Goal: Task Accomplishment & Management: Manage account settings

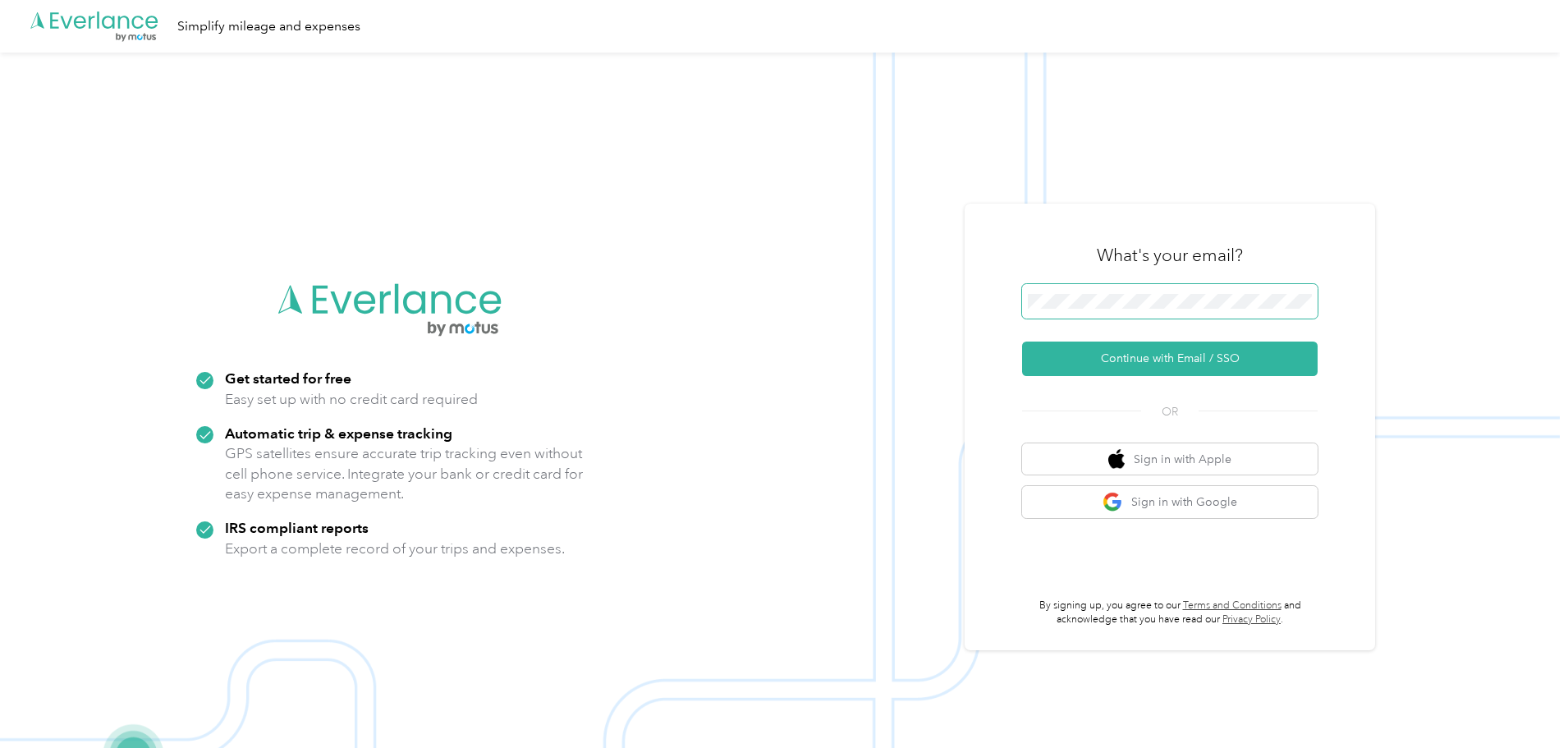
click at [1082, 287] on span at bounding box center [1169, 302] width 296 height 34
click at [1107, 308] on span at bounding box center [1169, 302] width 296 height 34
click at [1134, 346] on button "Continue with Email / SSO" at bounding box center [1169, 359] width 296 height 34
click at [1116, 288] on span at bounding box center [1169, 302] width 296 height 34
click at [1093, 313] on span at bounding box center [1169, 302] width 296 height 34
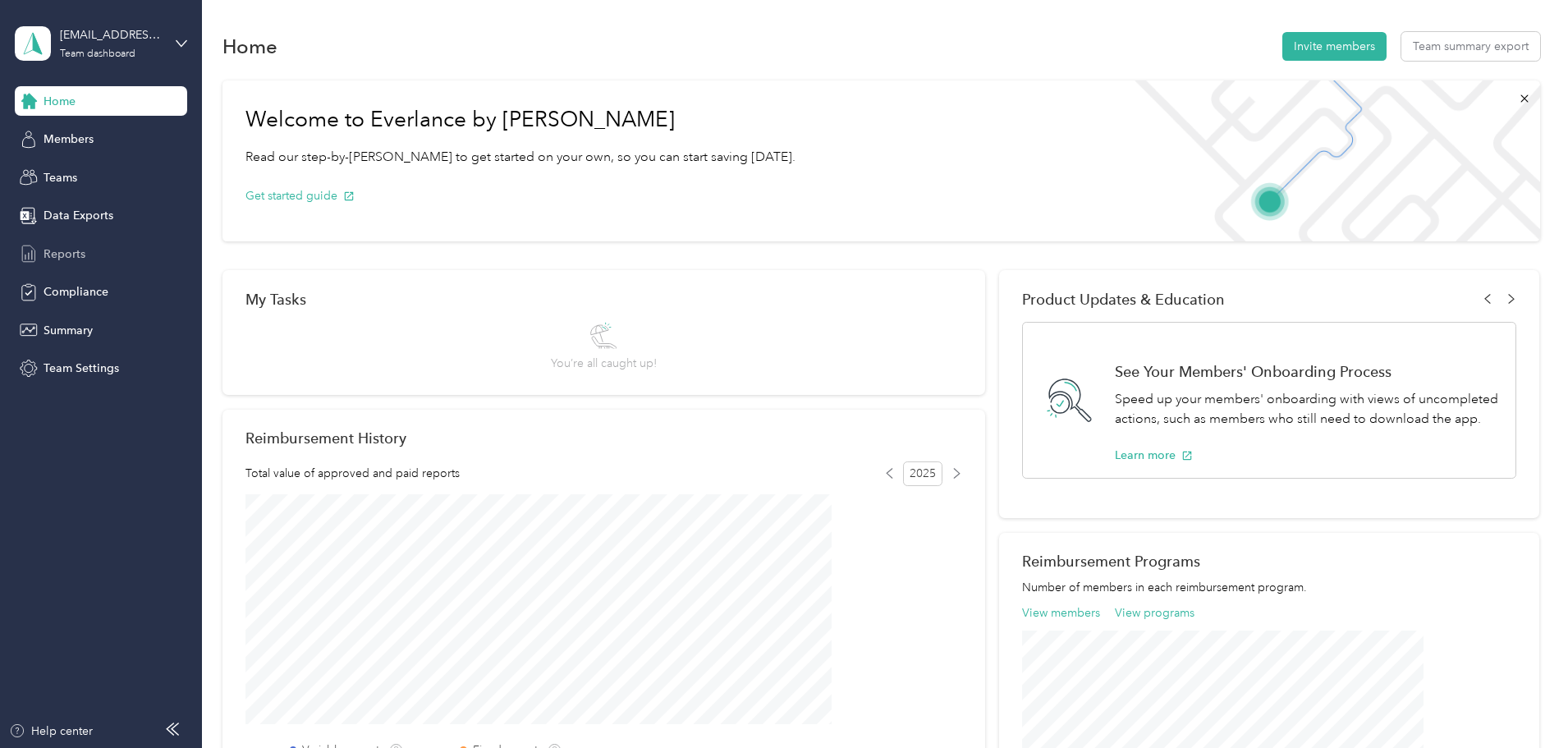
click at [70, 260] on span "Reports" at bounding box center [65, 254] width 42 height 17
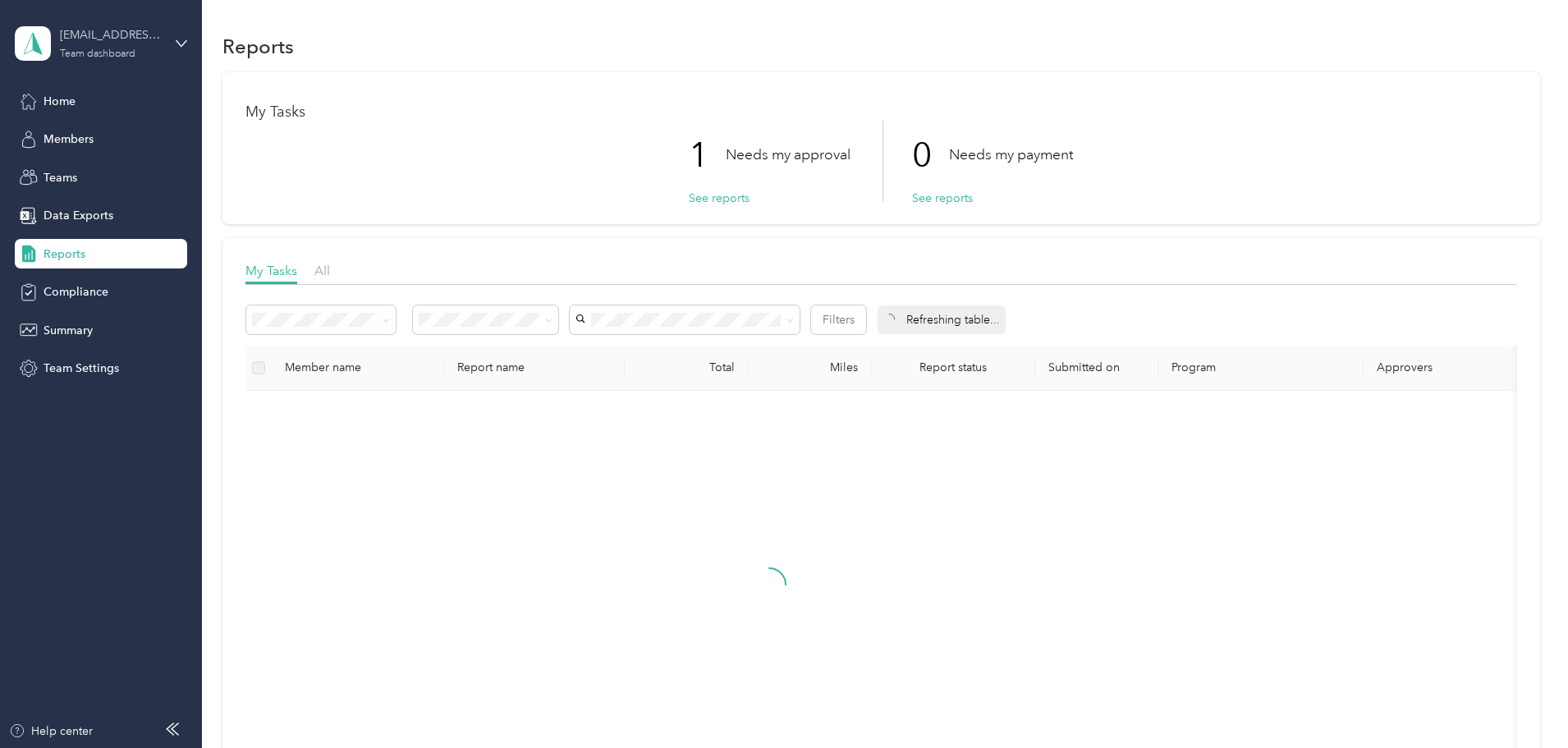
click at [153, 34] on div "[EMAIL_ADDRESS][PERSON_NAME][DOMAIN_NAME]" at bounding box center [111, 35] width 103 height 17
click at [81, 166] on div "Personal dashboard" at bounding box center [81, 166] width 104 height 17
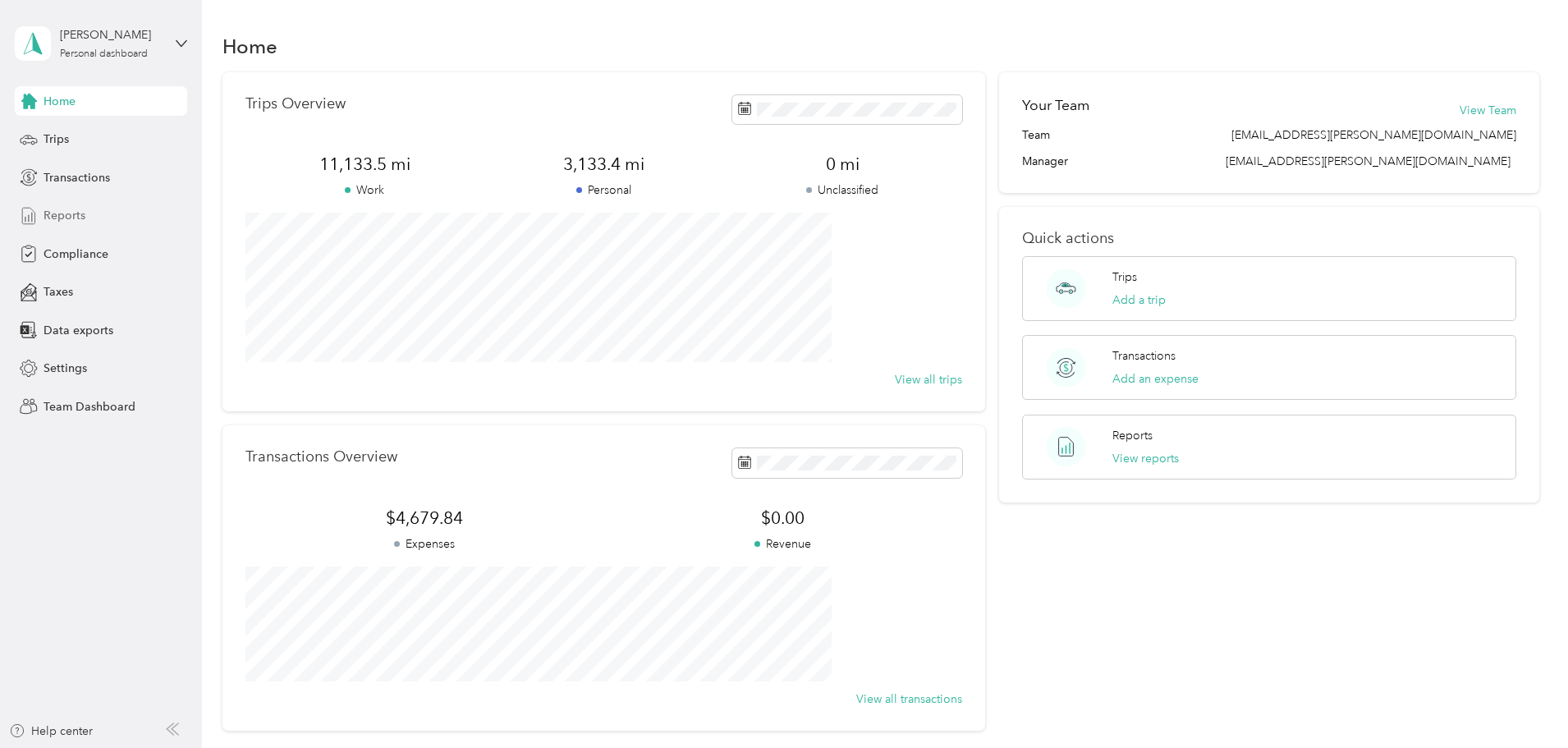
click at [60, 214] on span "Reports" at bounding box center [65, 215] width 42 height 17
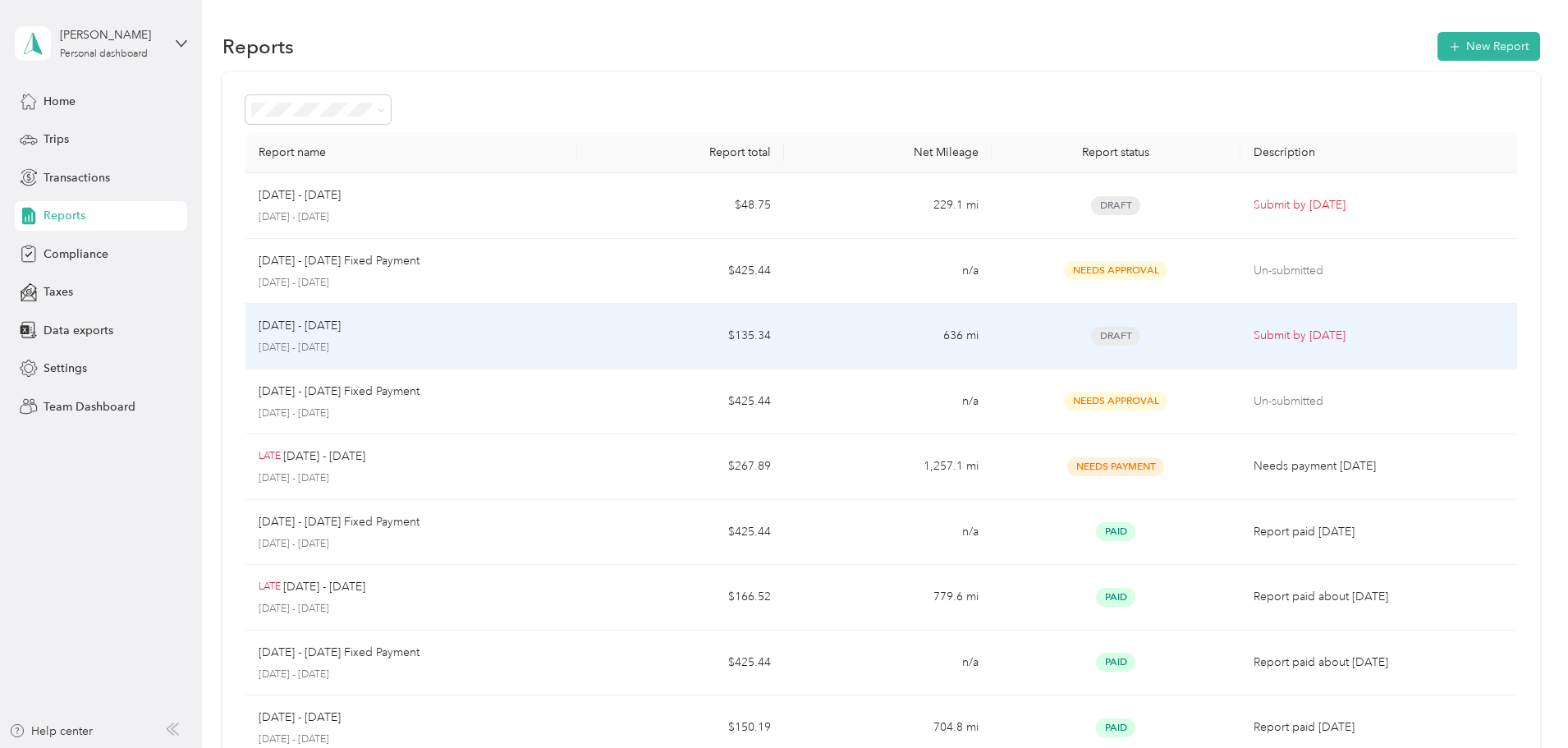
click at [991, 344] on td "Draft" at bounding box center [1115, 336] width 248 height 66
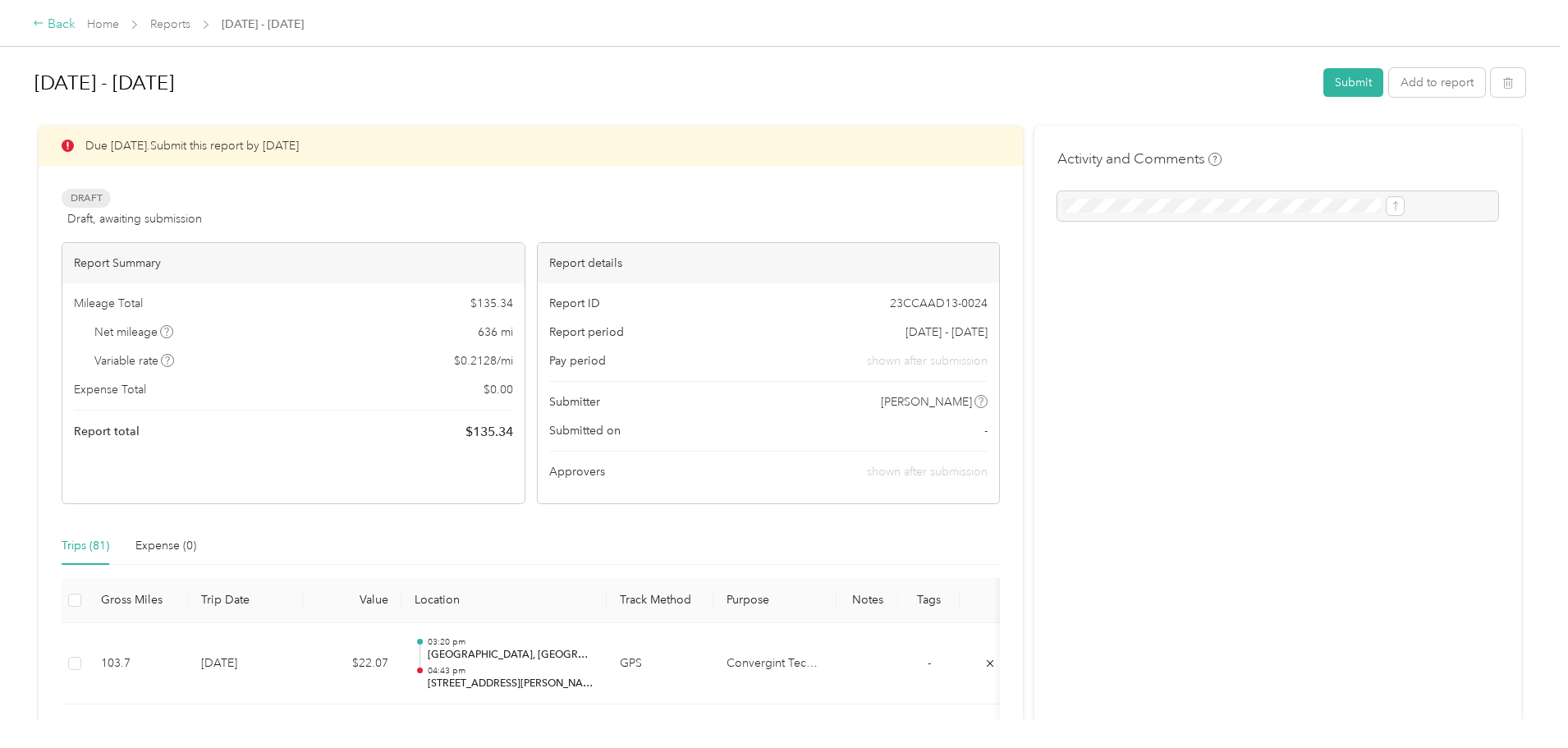
click at [75, 29] on div "Back" at bounding box center [54, 25] width 43 height 20
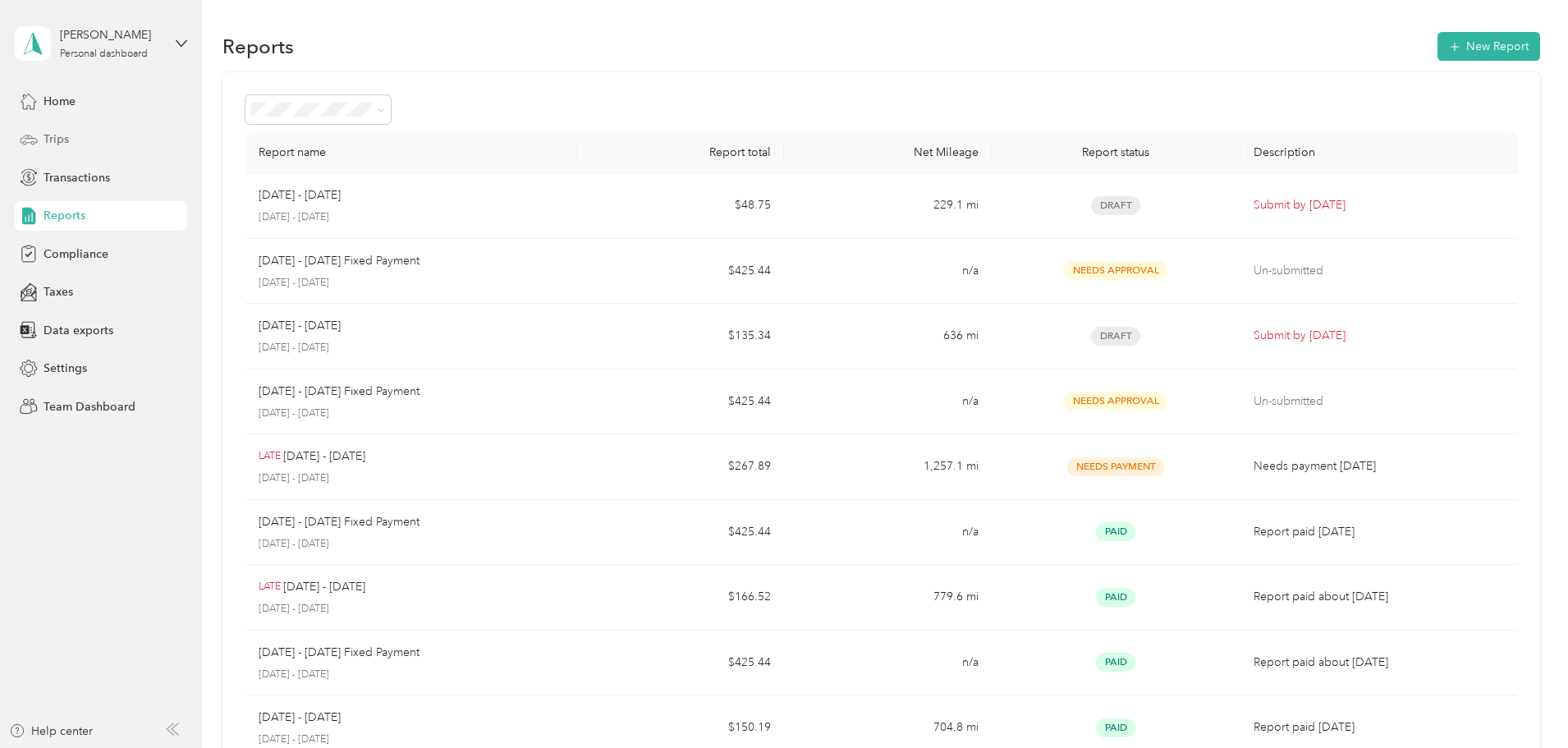
click at [55, 138] on span "Trips" at bounding box center [56, 139] width 26 height 17
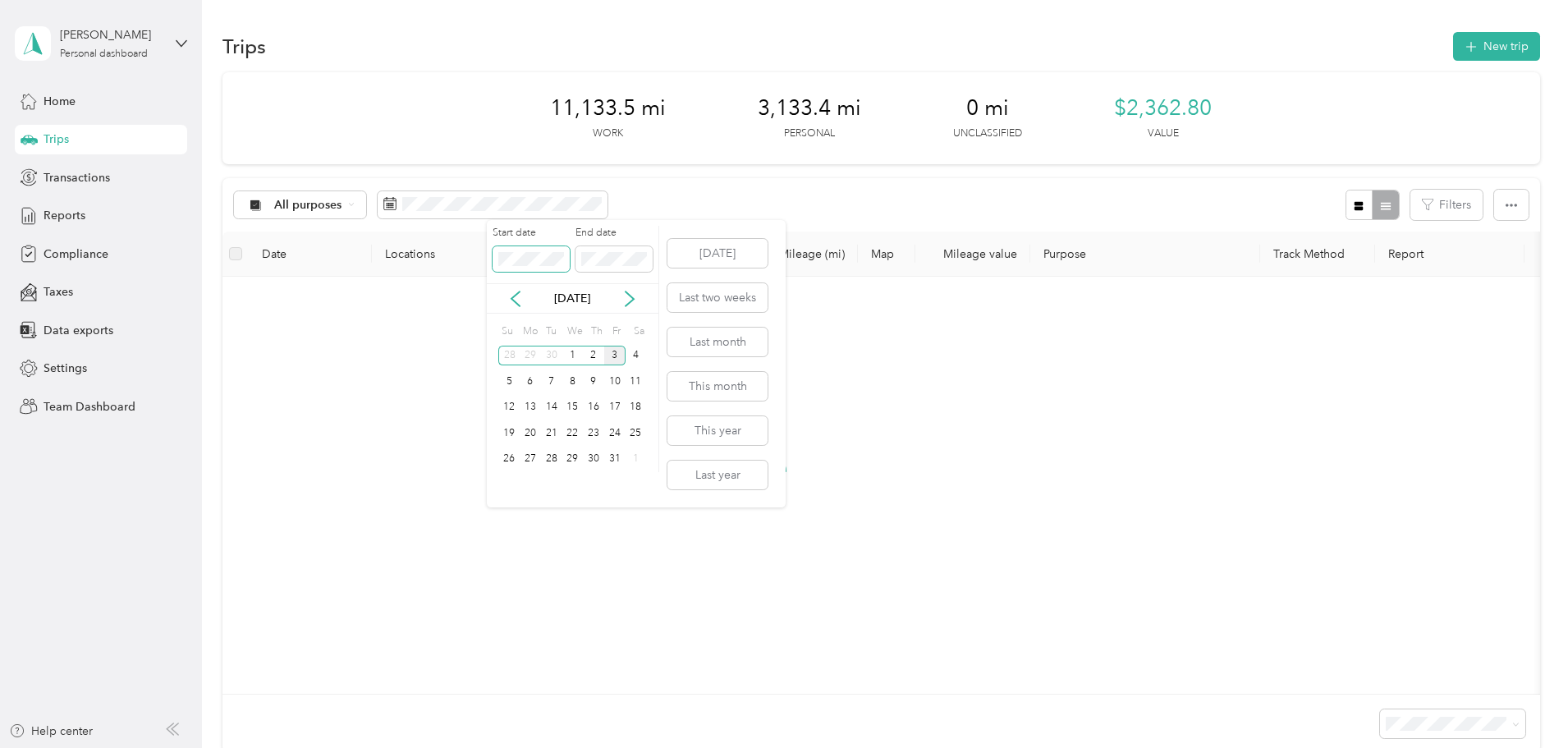
click at [537, 266] on span at bounding box center [531, 260] width 77 height 27
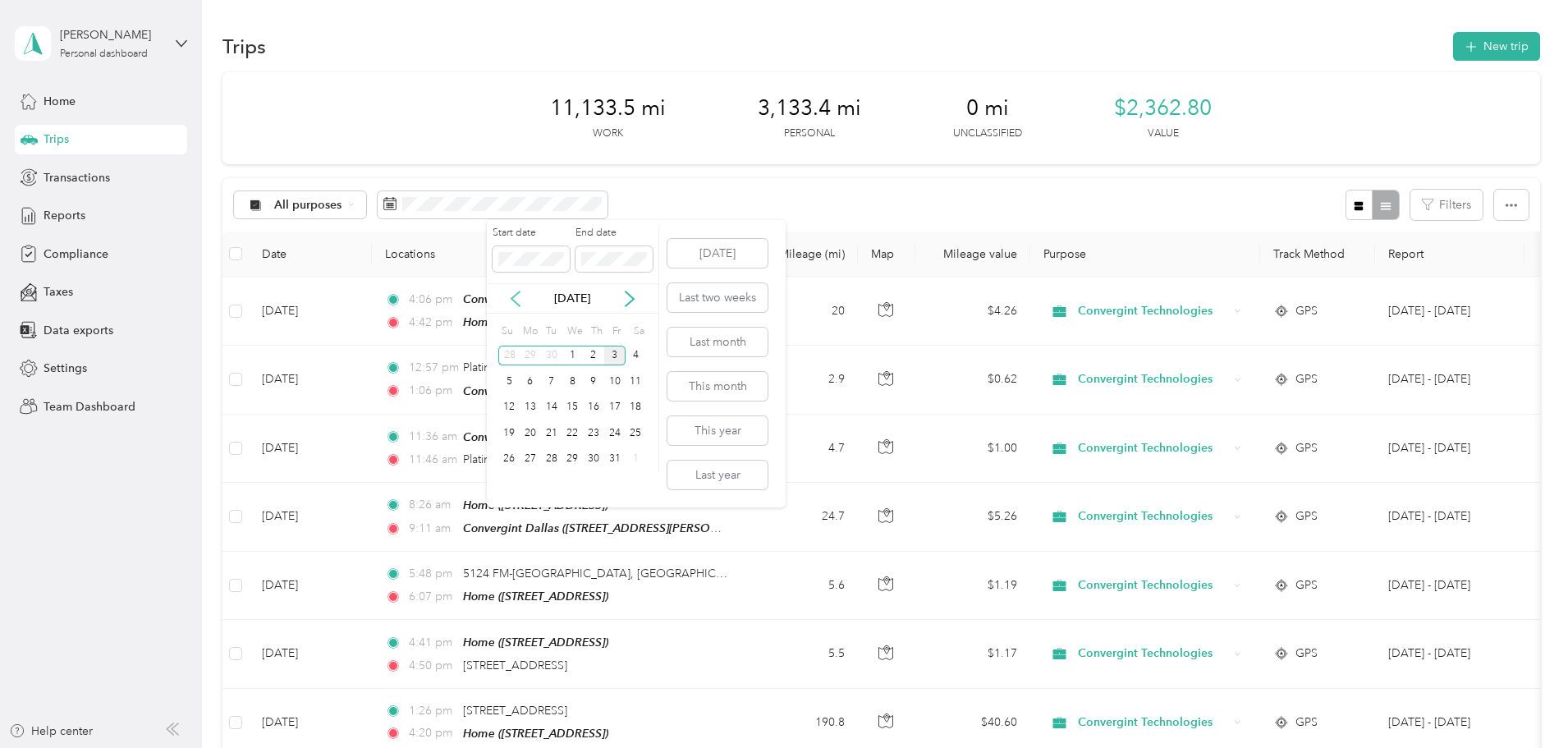
click at [519, 305] on icon at bounding box center [516, 299] width 9 height 15
click at [522, 353] on div "1" at bounding box center [530, 356] width 21 height 21
click at [630, 290] on icon at bounding box center [629, 298] width 16 height 16
click at [548, 354] on div "30" at bounding box center [552, 356] width 21 height 21
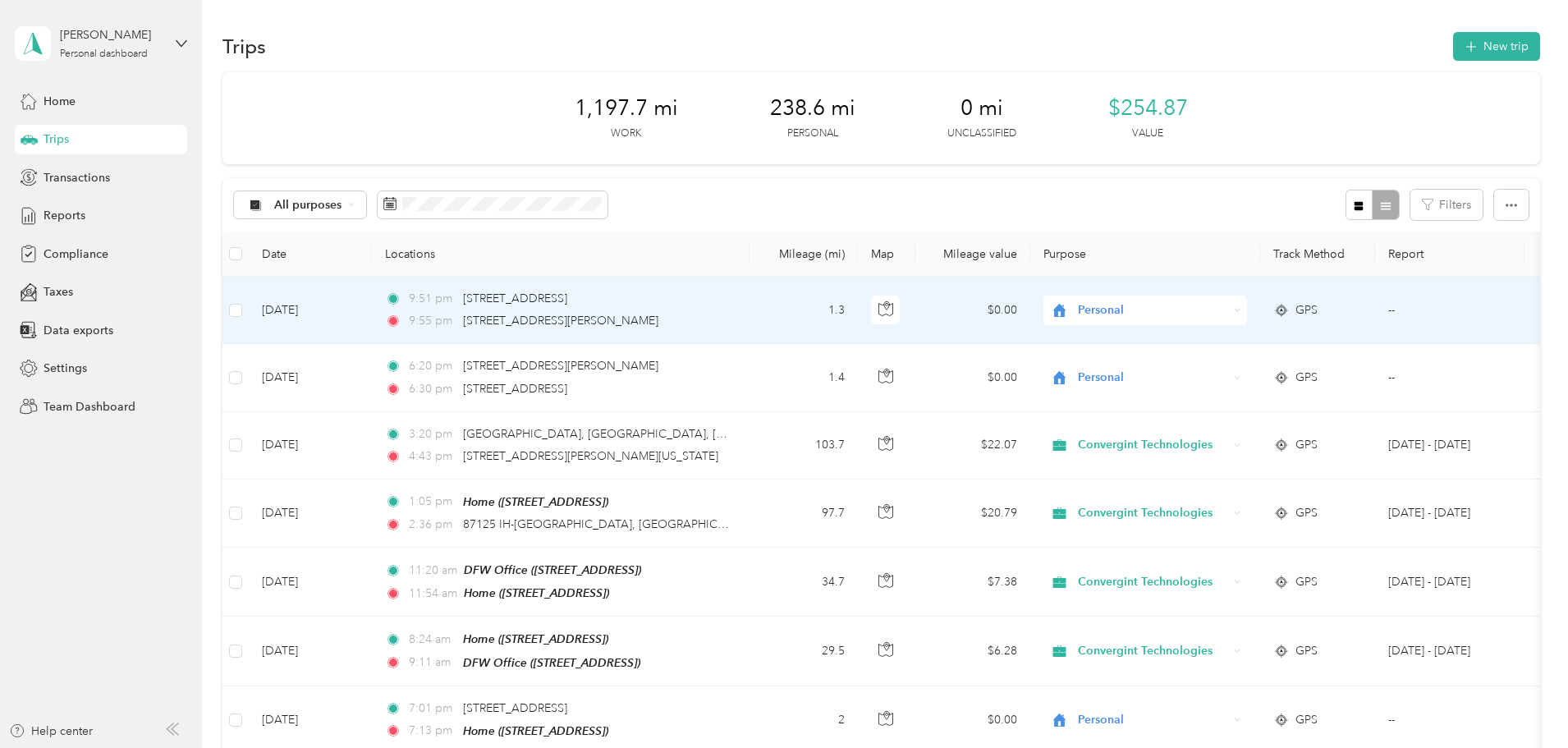
click at [1228, 309] on span "Personal" at bounding box center [1153, 310] width 150 height 18
click at [1237, 344] on span "Convergint Technologies" at bounding box center [1270, 341] width 152 height 17
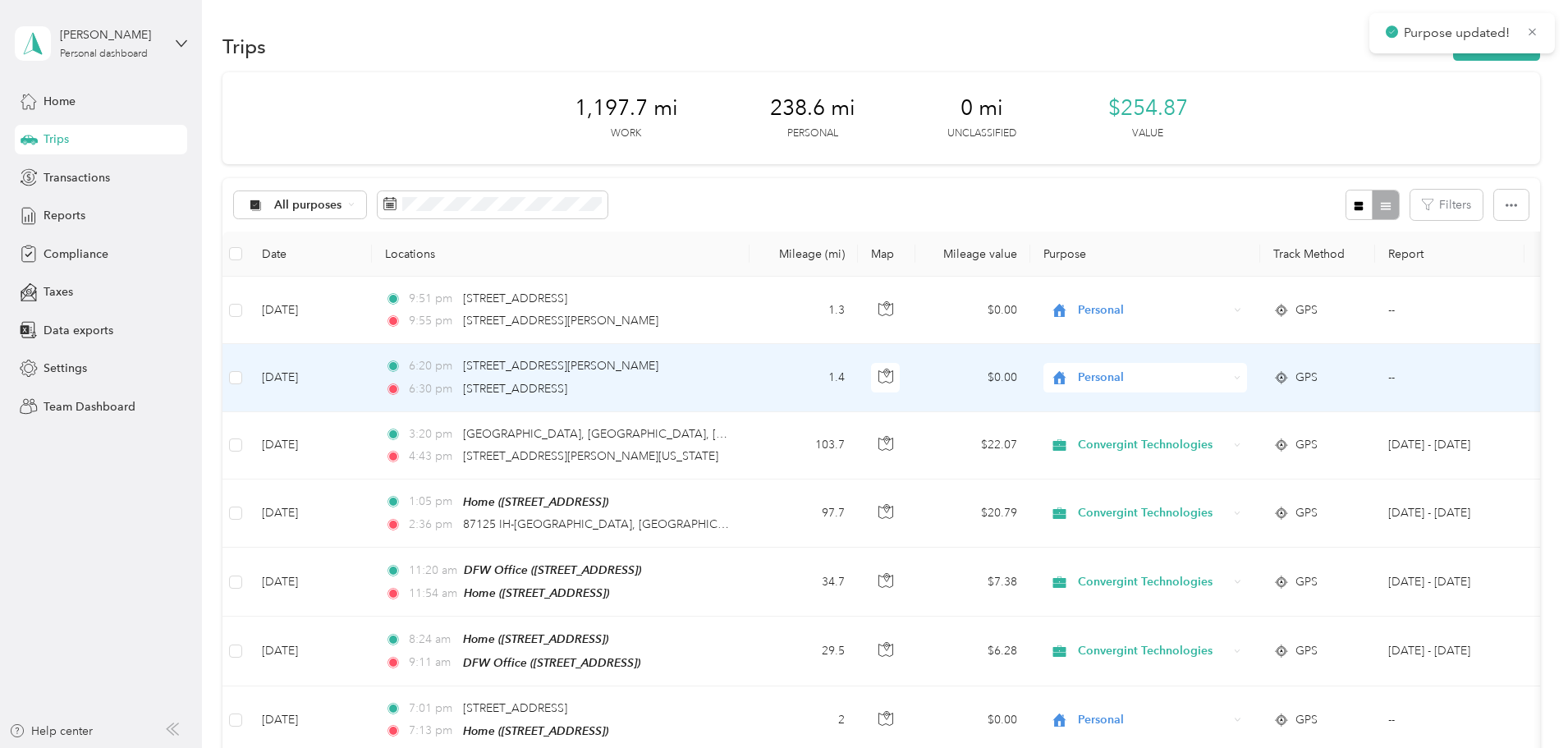
click at [1228, 381] on span "Personal" at bounding box center [1153, 377] width 150 height 18
click at [1213, 404] on span "Convergint Technologies" at bounding box center [1270, 408] width 152 height 17
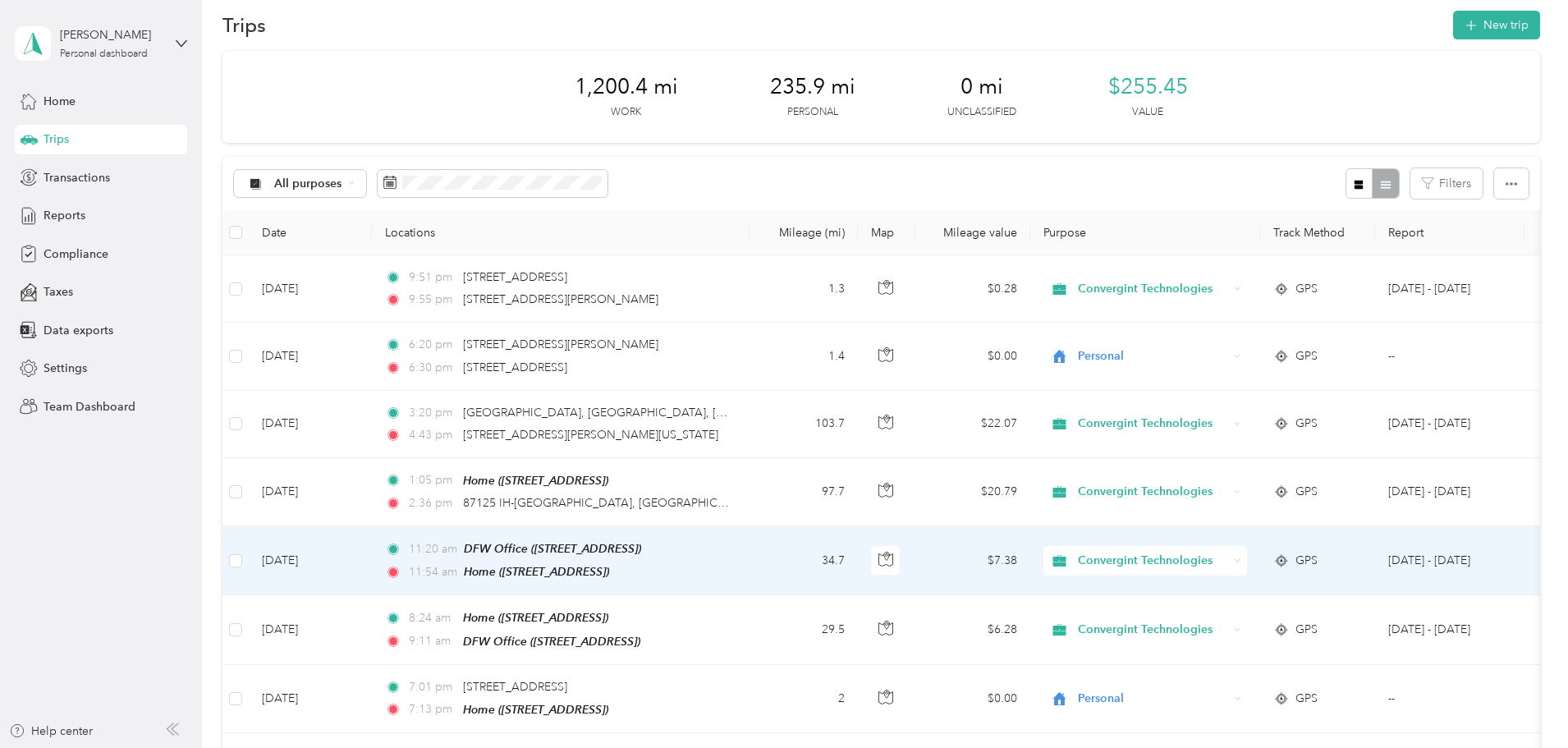
scroll to position [22, 0]
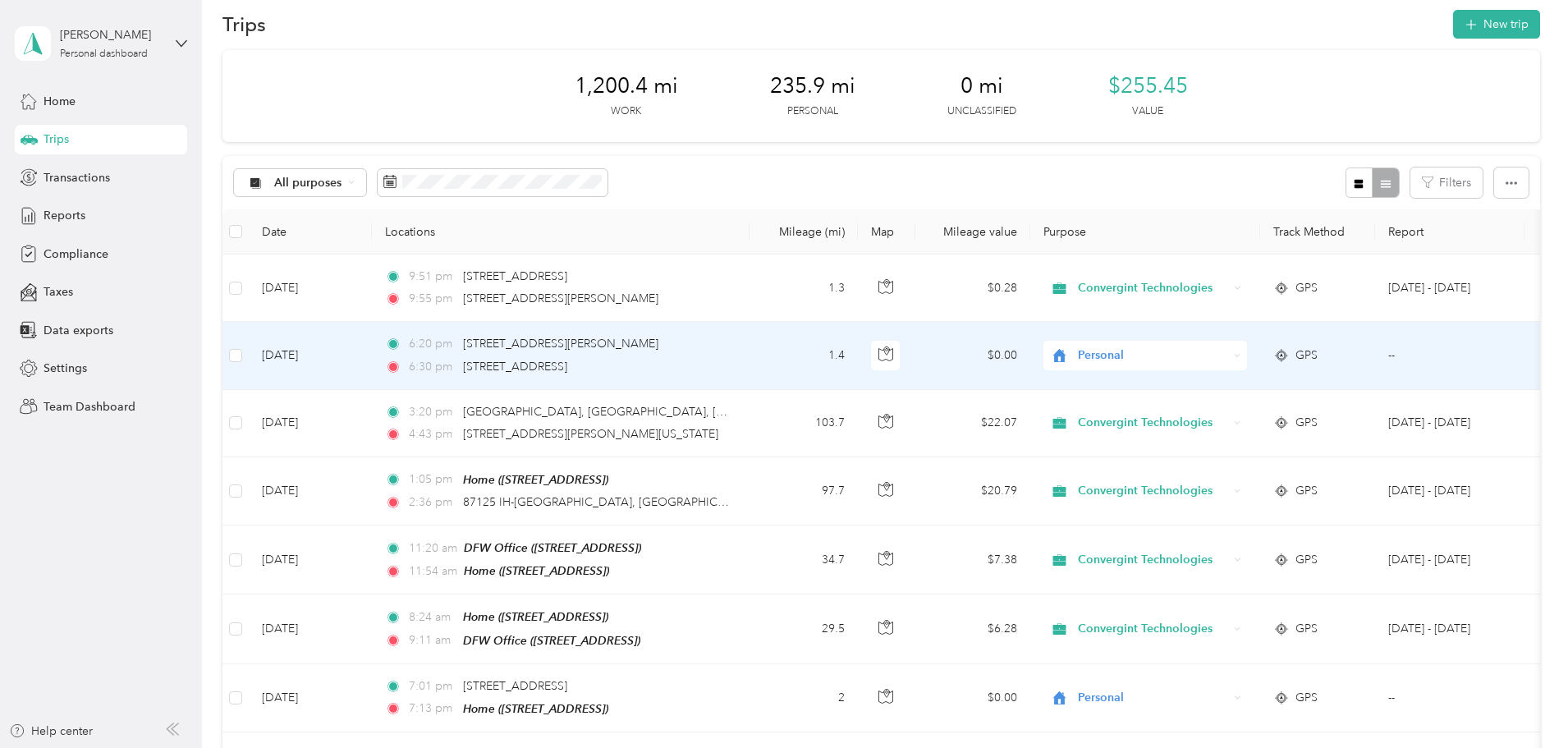
click at [1214, 348] on span "Personal" at bounding box center [1153, 355] width 150 height 18
click at [1220, 381] on span "Convergint Technologies" at bounding box center [1270, 384] width 152 height 17
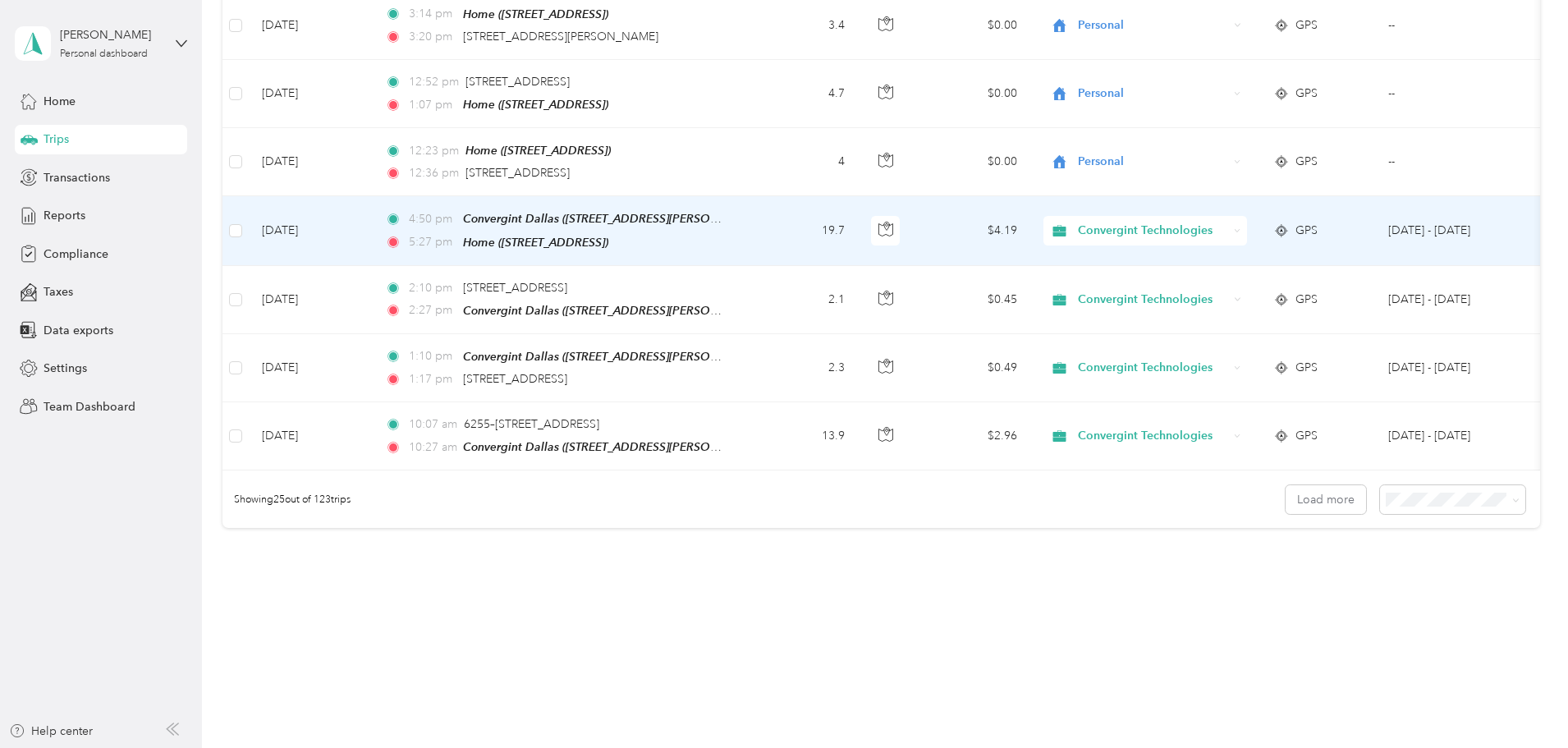
scroll to position [1514, 0]
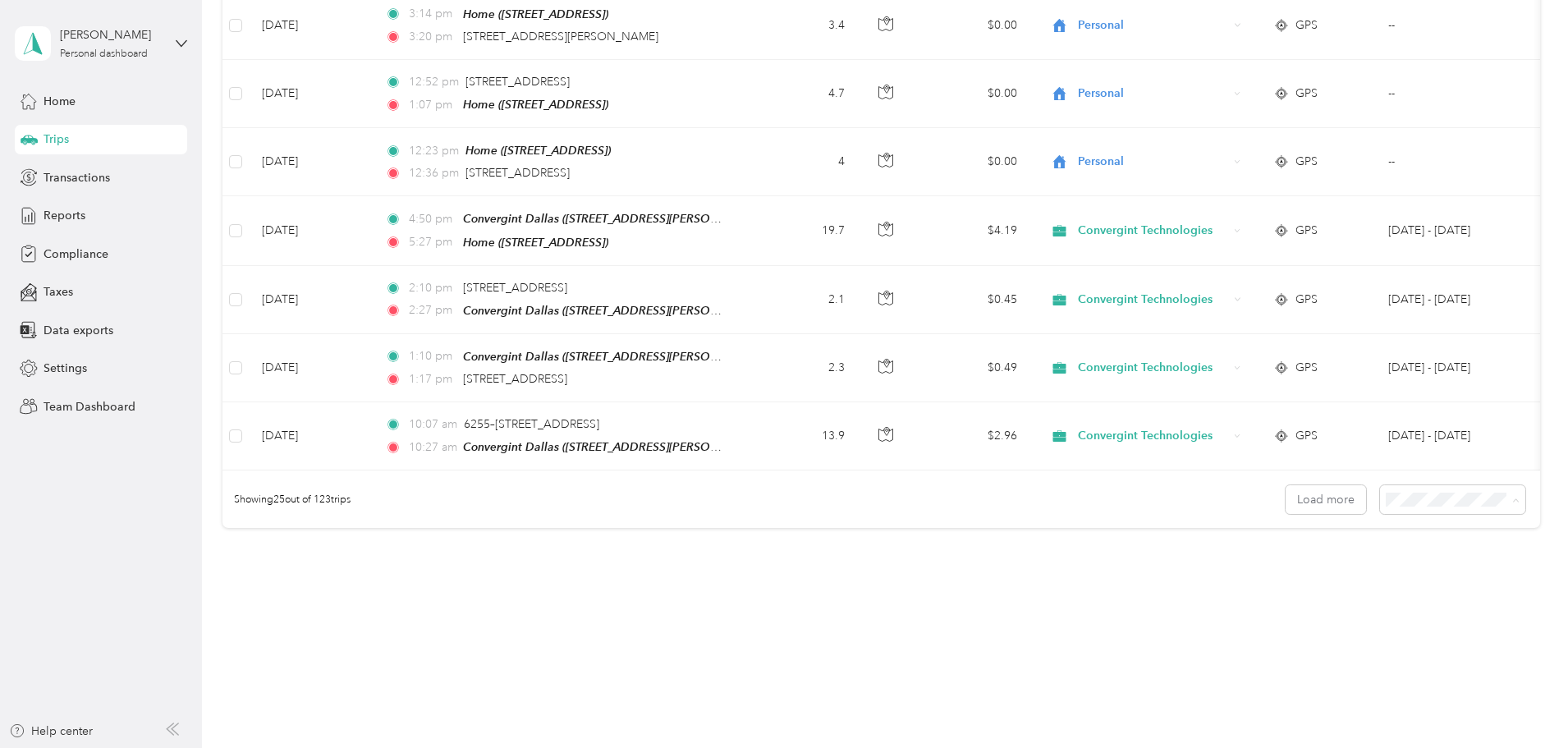
click at [1304, 575] on span "100 per load" at bounding box center [1312, 580] width 68 height 14
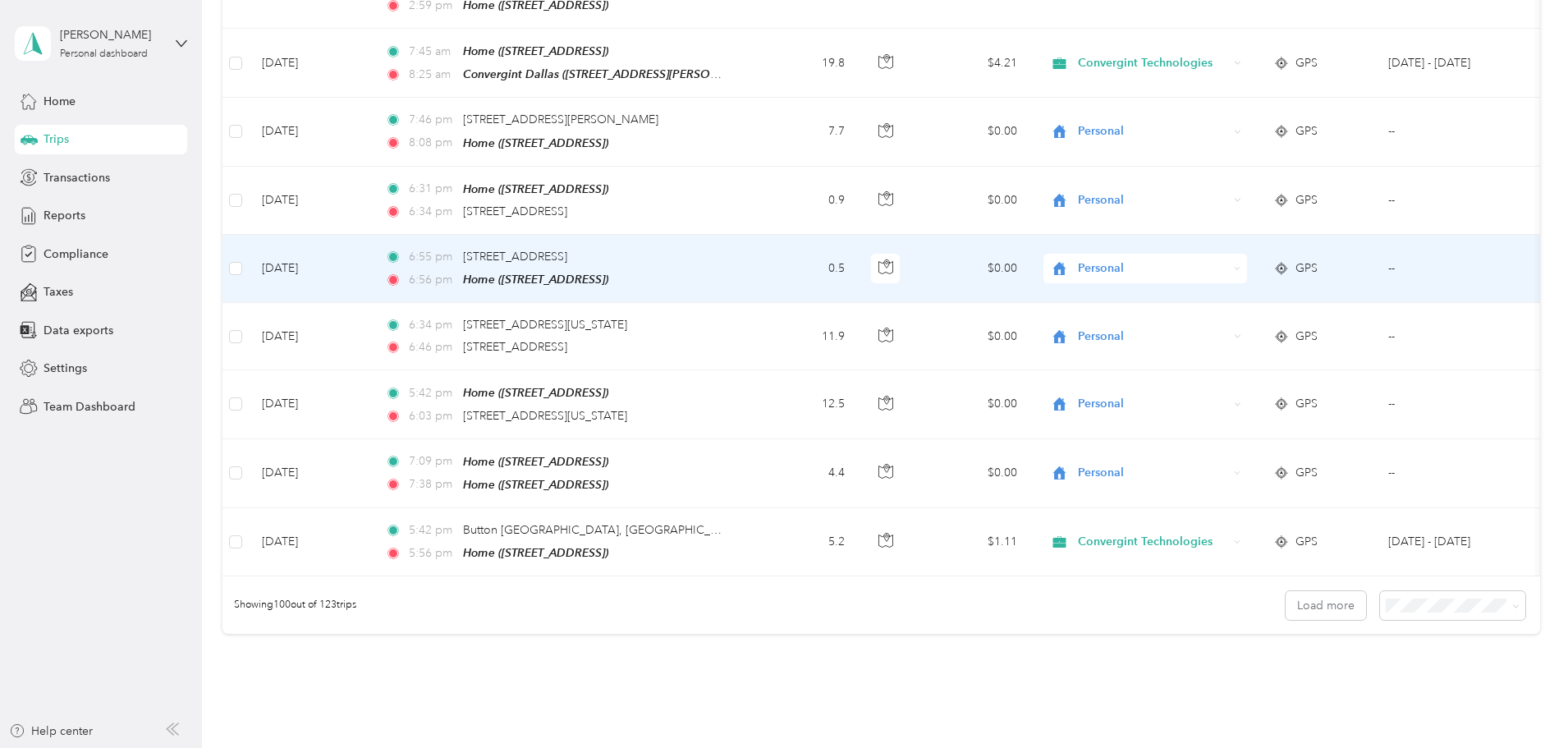
scroll to position [6581, 0]
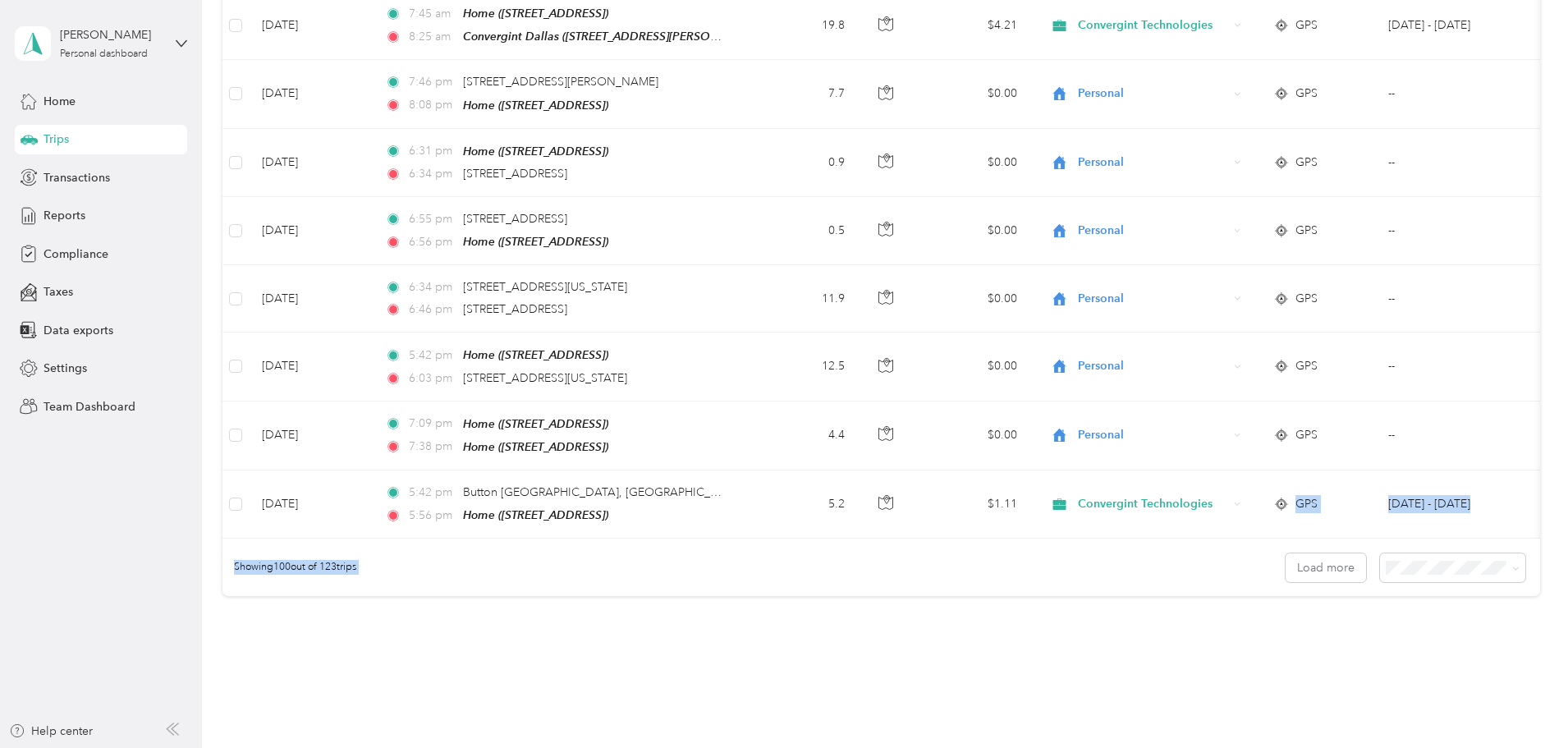
drag, startPoint x: 1067, startPoint y: 466, endPoint x: 1251, endPoint y: 449, distance: 184.8
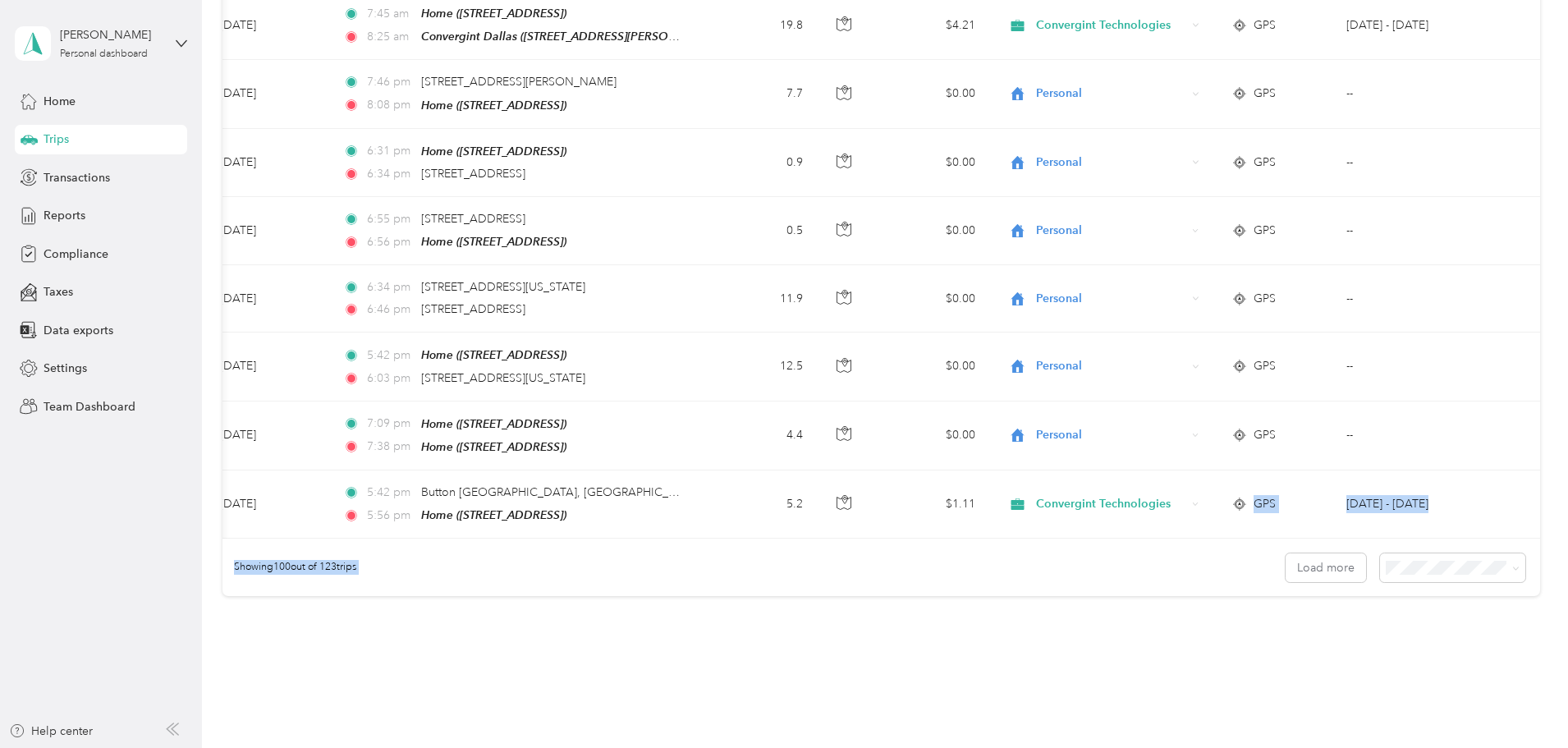
scroll to position [0, 265]
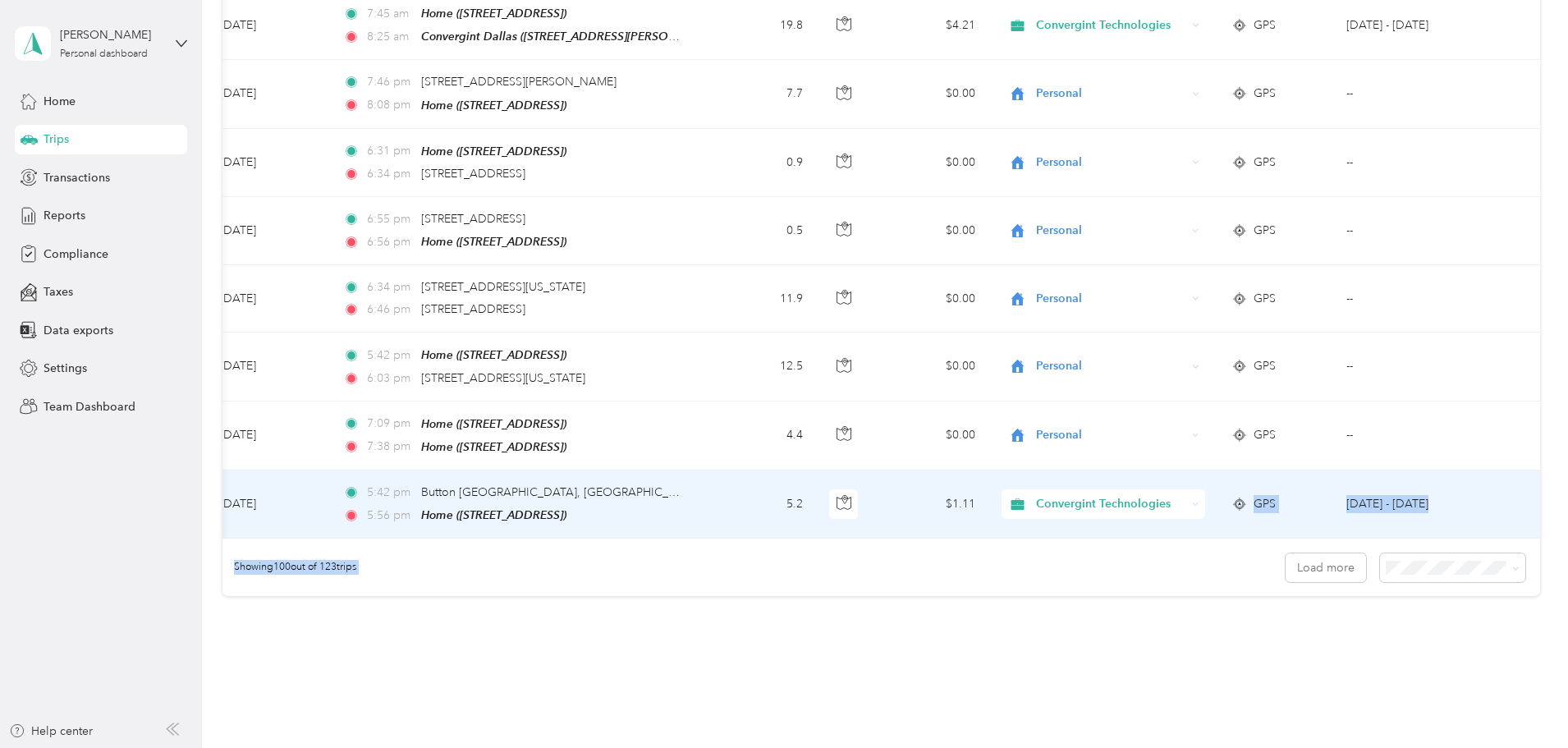
click at [1361, 470] on td "[DATE] - [DATE]" at bounding box center [1407, 504] width 149 height 69
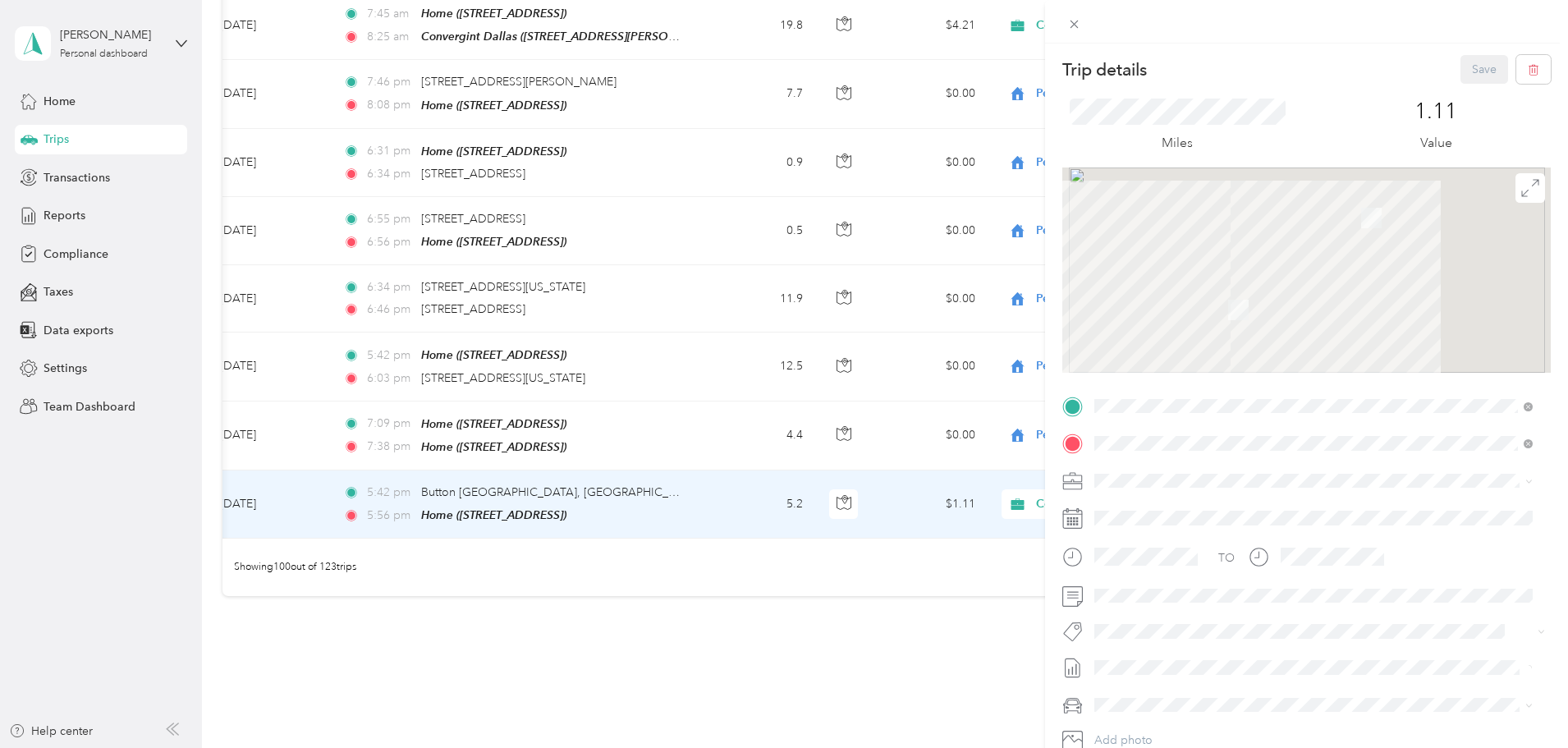
click at [984, 453] on div "Trip details Save This trip cannot be edited because it is either under review,…" at bounding box center [784, 374] width 1568 height 748
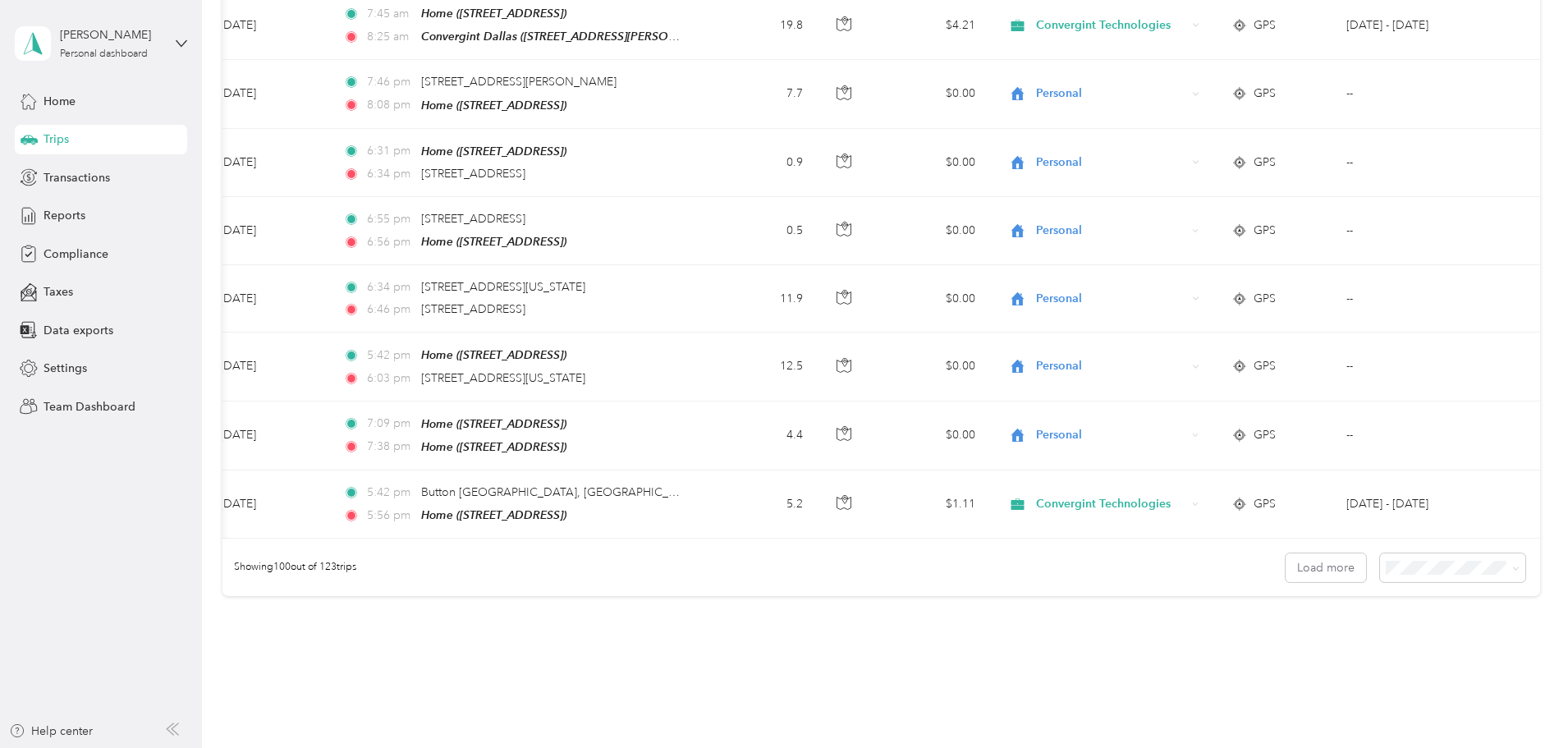
drag, startPoint x: 960, startPoint y: 465, endPoint x: 580, endPoint y: 482, distance: 380.4
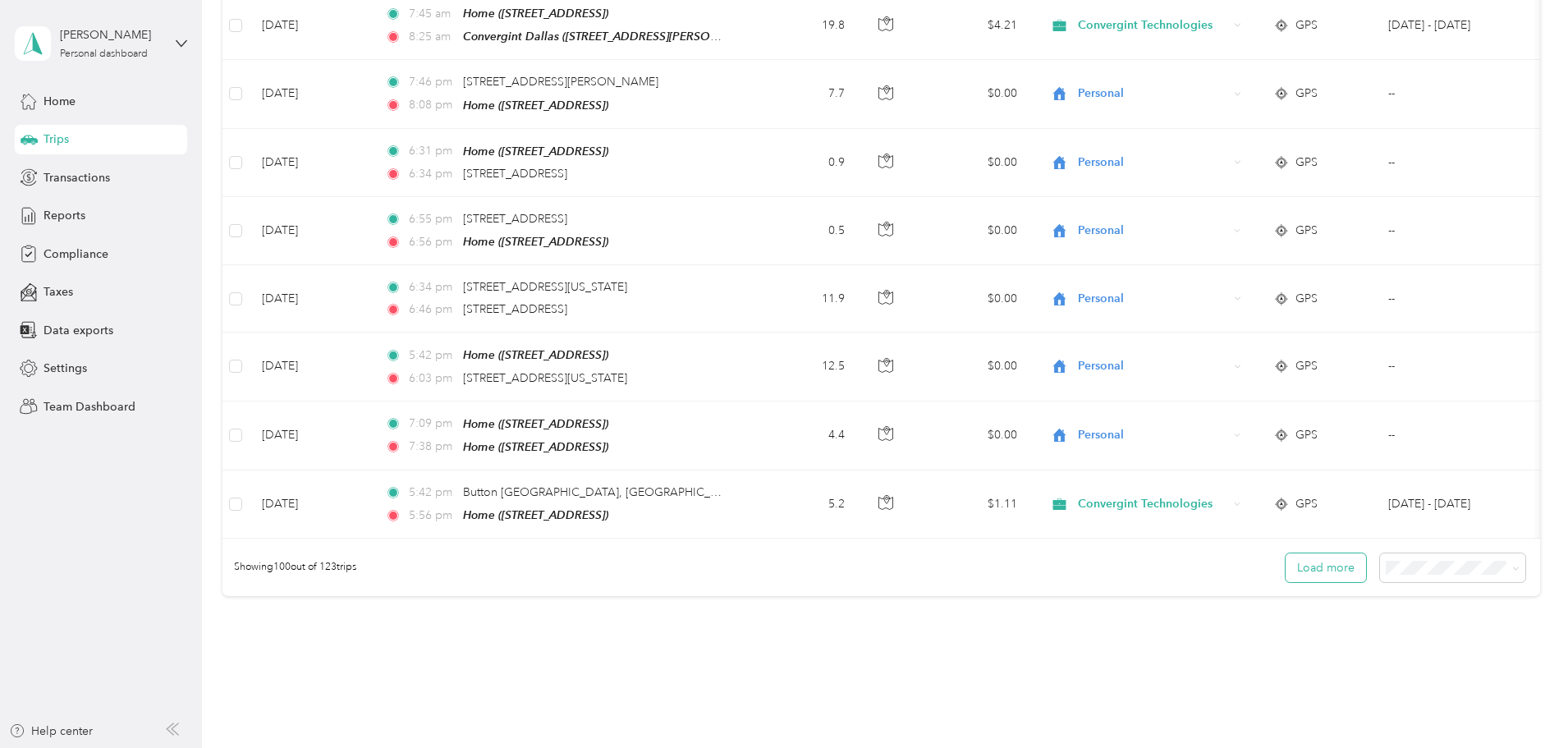
click at [1285, 554] on button "Load more" at bounding box center [1325, 568] width 81 height 29
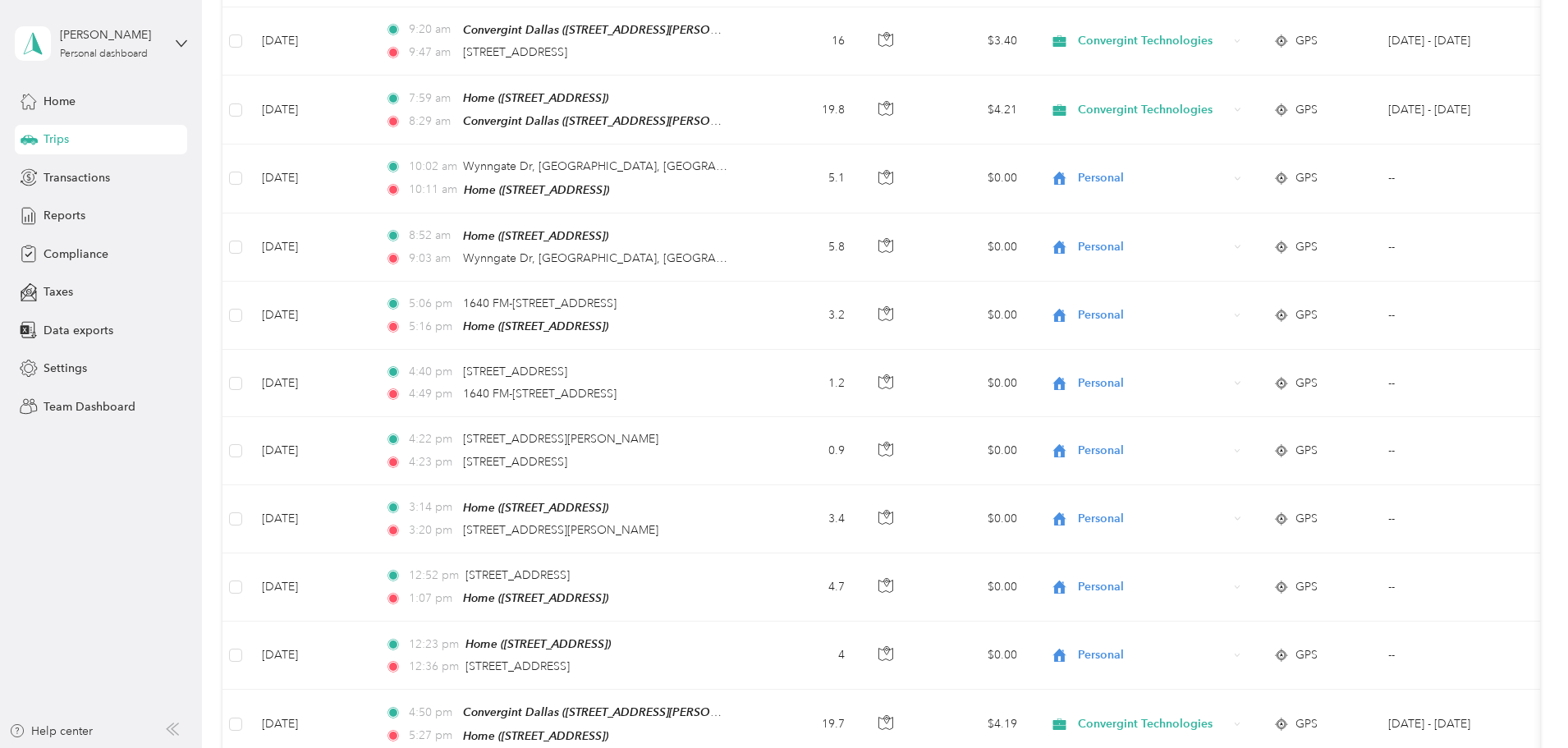
scroll to position [273, 0]
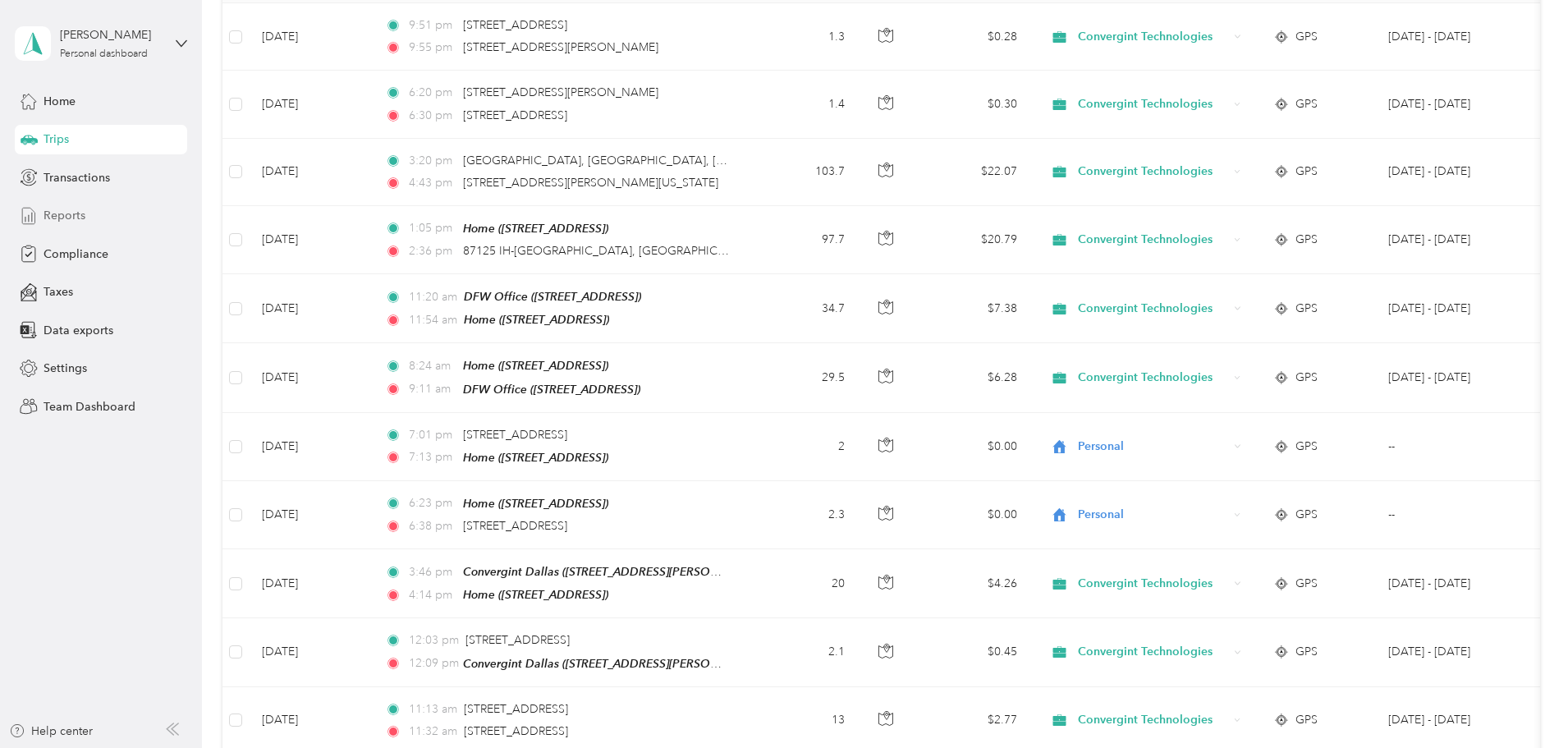
click at [68, 208] on span "Reports" at bounding box center [65, 215] width 42 height 17
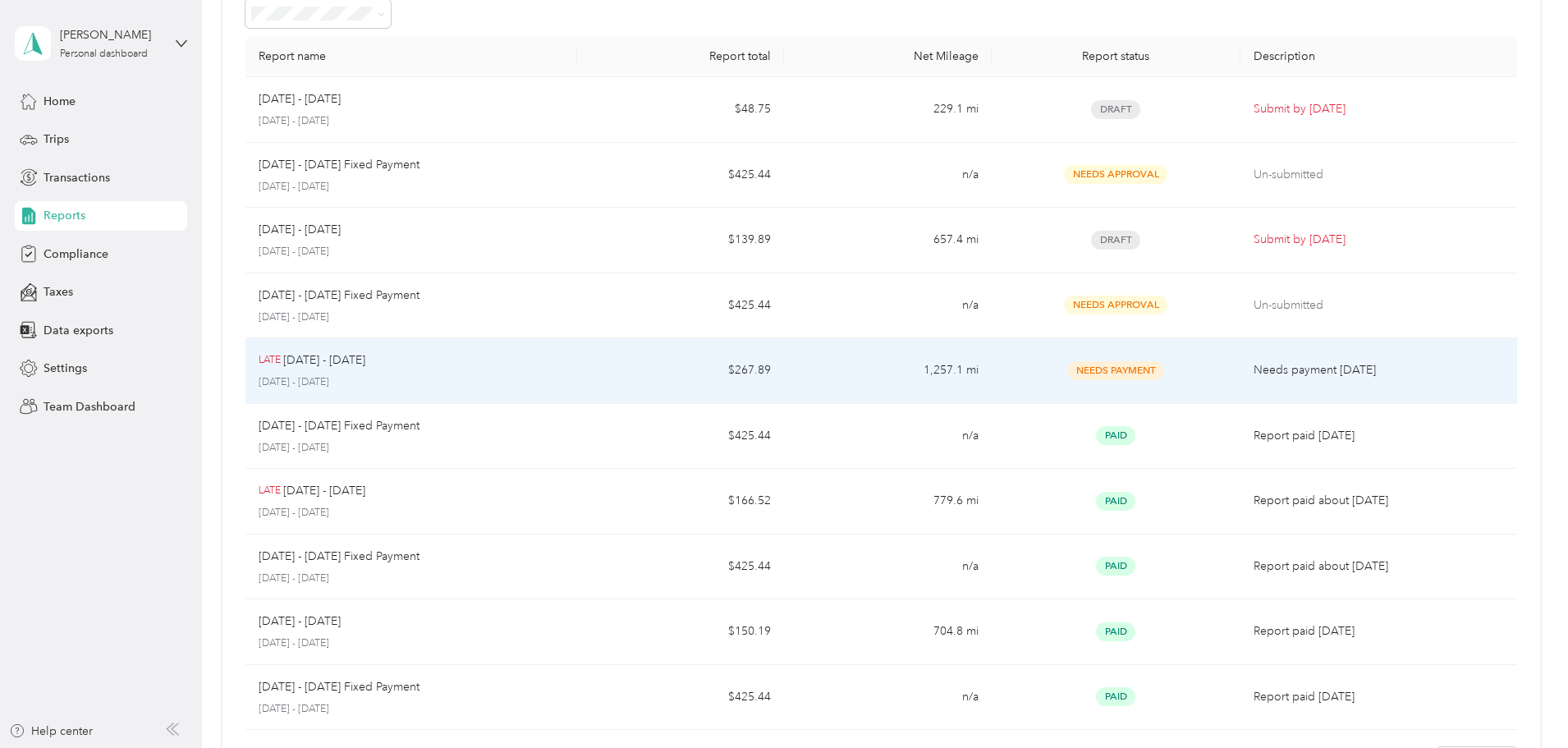
scroll to position [96, 0]
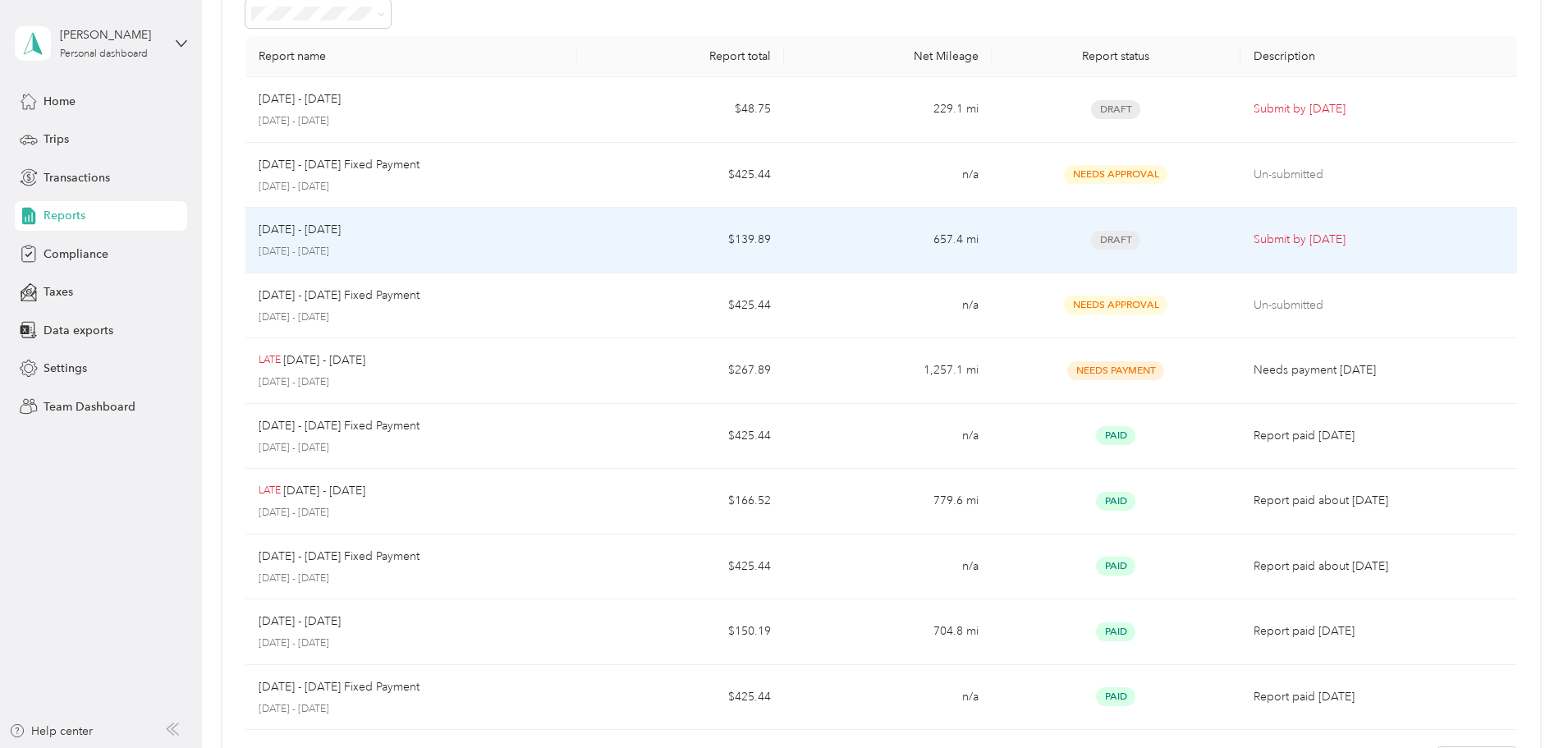
click at [1254, 234] on p "Submit by [DATE]" at bounding box center [1379, 239] width 250 height 18
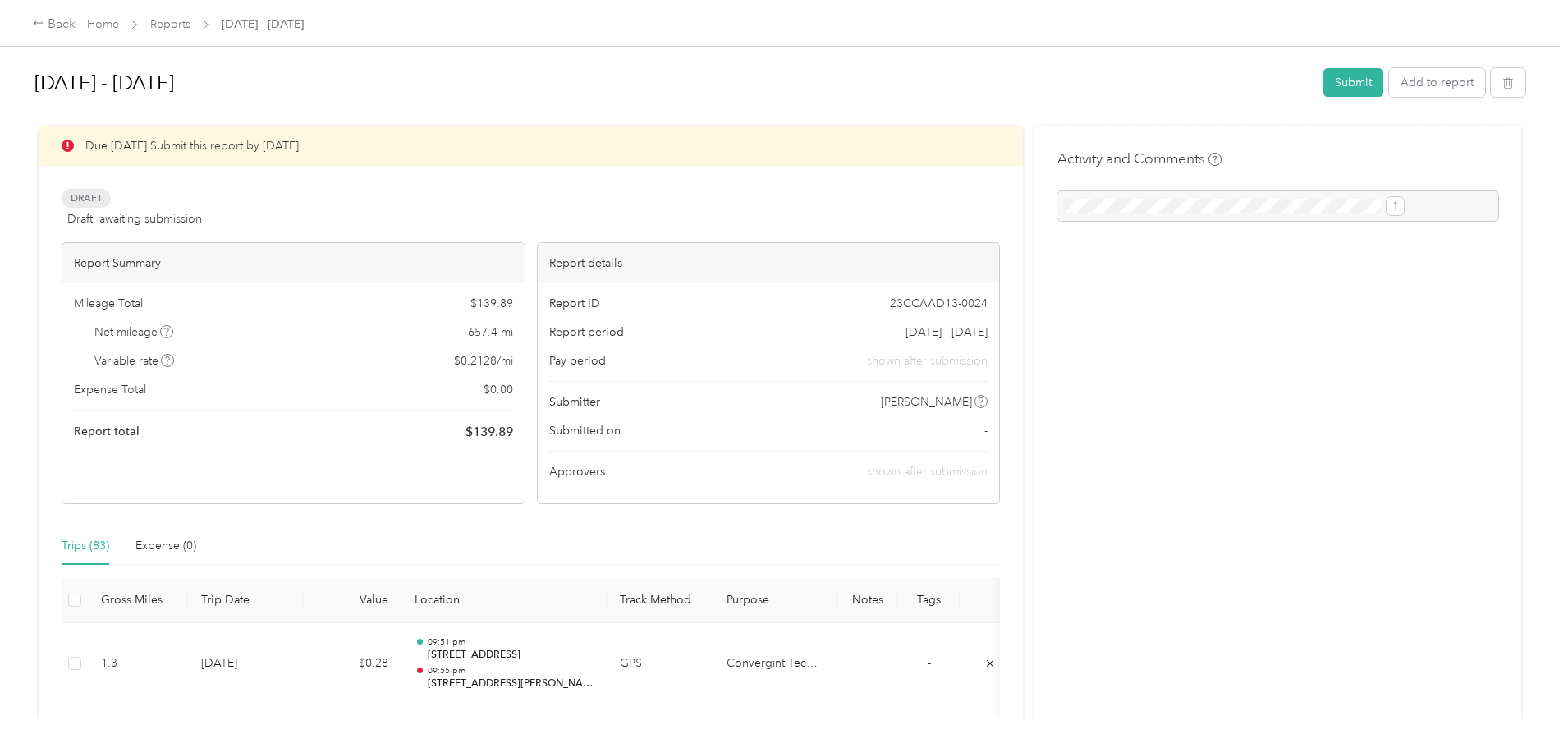
click at [1323, 75] on button "Submit" at bounding box center [1353, 83] width 60 height 29
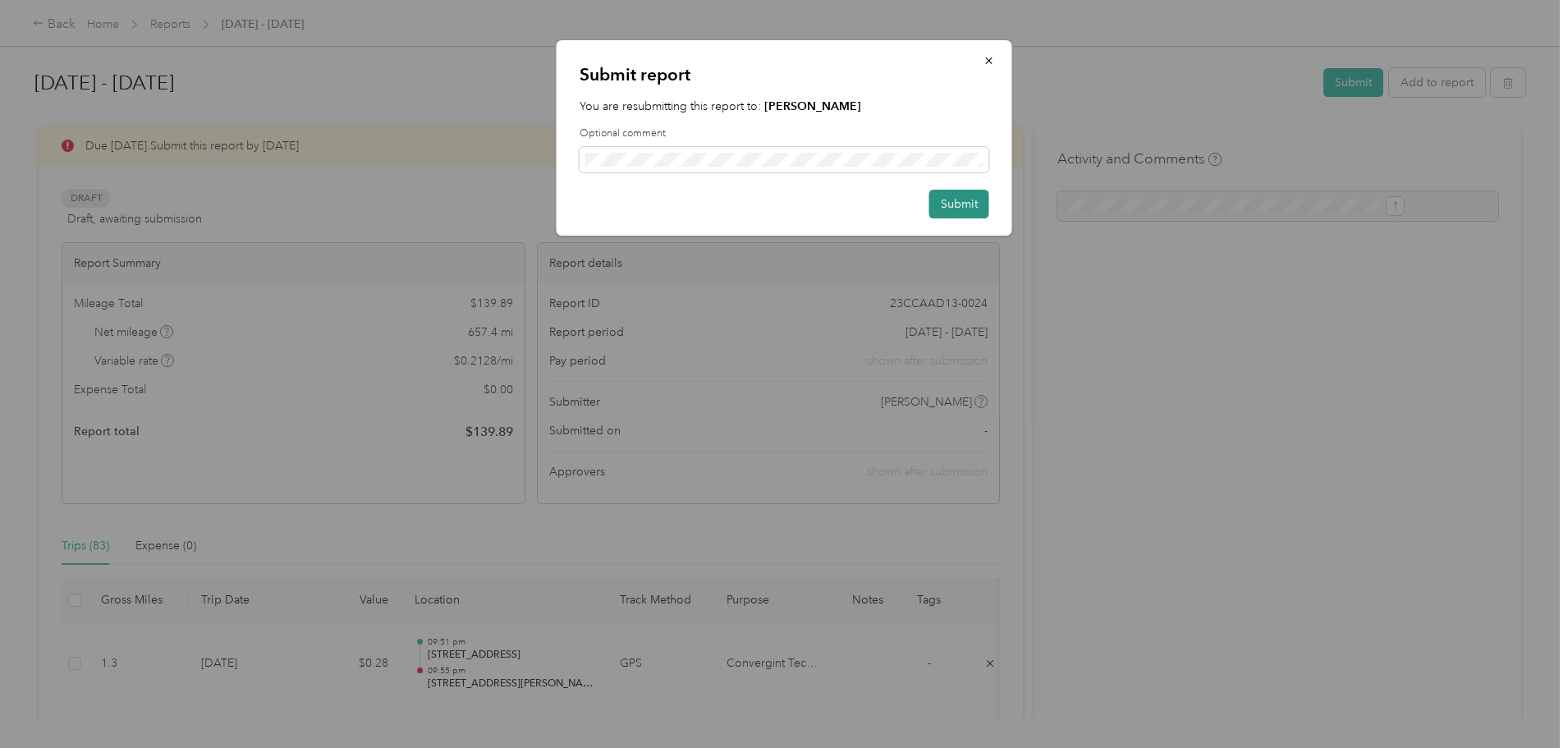
click at [961, 204] on button "Submit" at bounding box center [959, 204] width 60 height 29
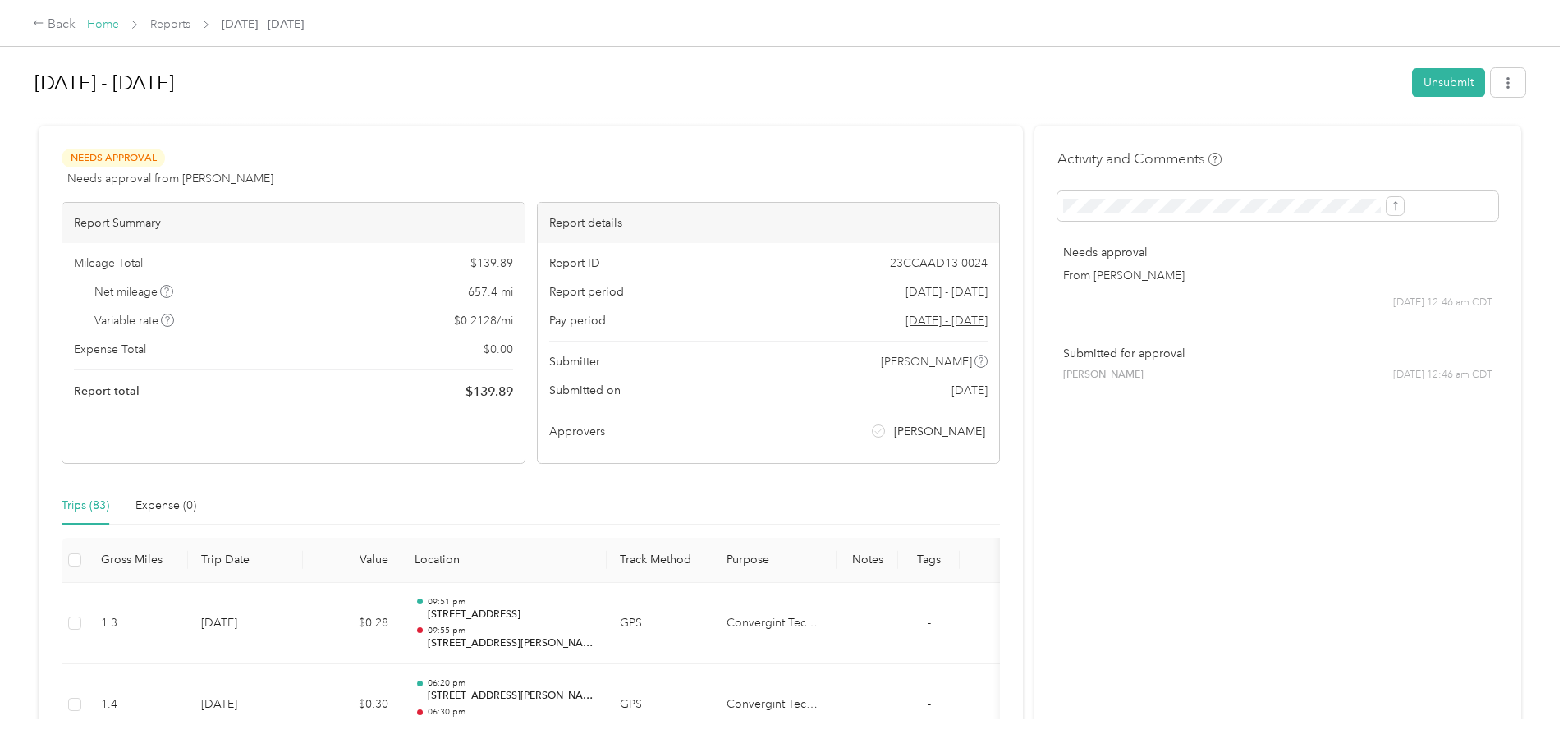
click at [119, 24] on link "Home" at bounding box center [103, 24] width 32 height 14
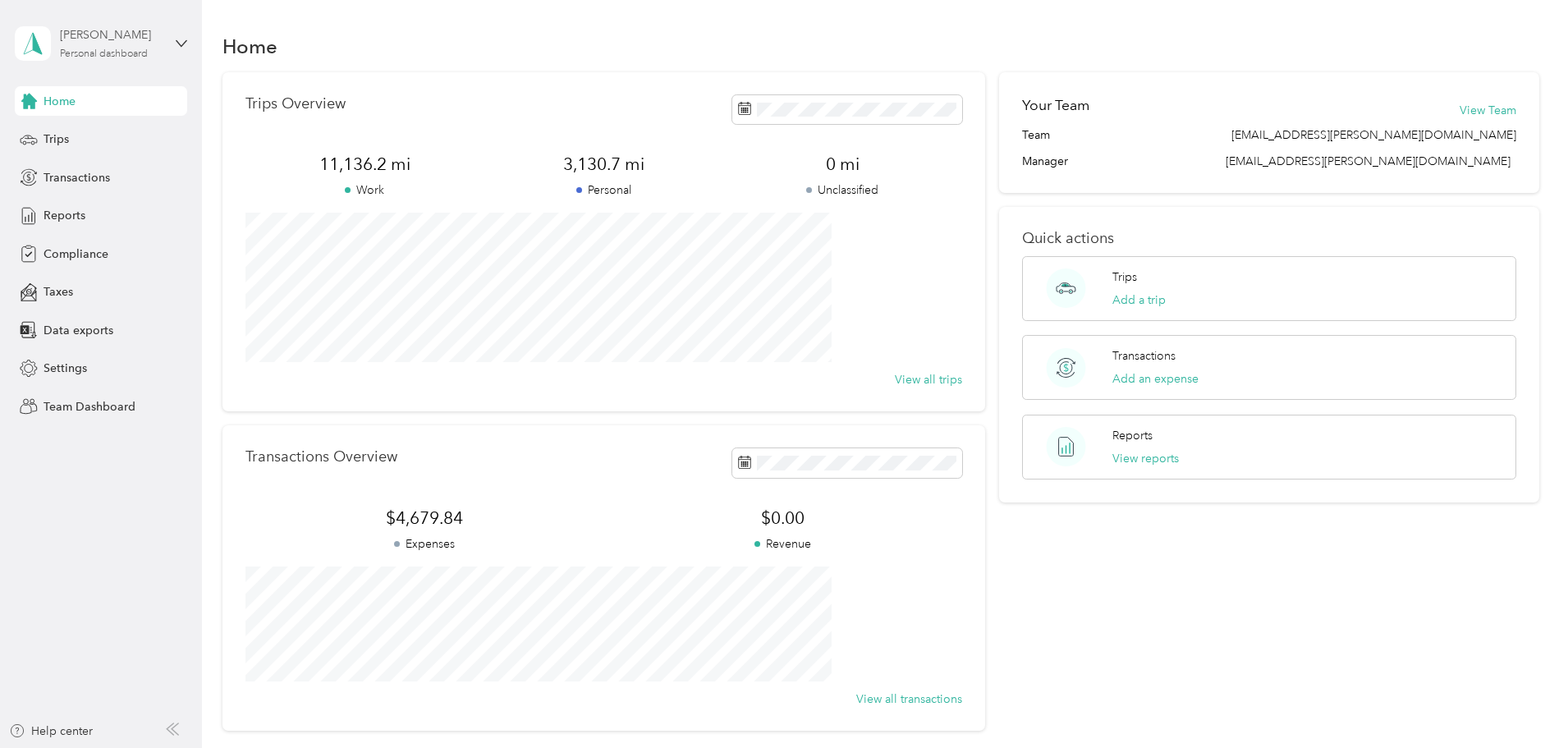
click at [134, 47] on div "[PERSON_NAME] Personal dashboard" at bounding box center [111, 43] width 103 height 33
click at [67, 125] on div "Team dashboard" at bounding box center [234, 131] width 416 height 29
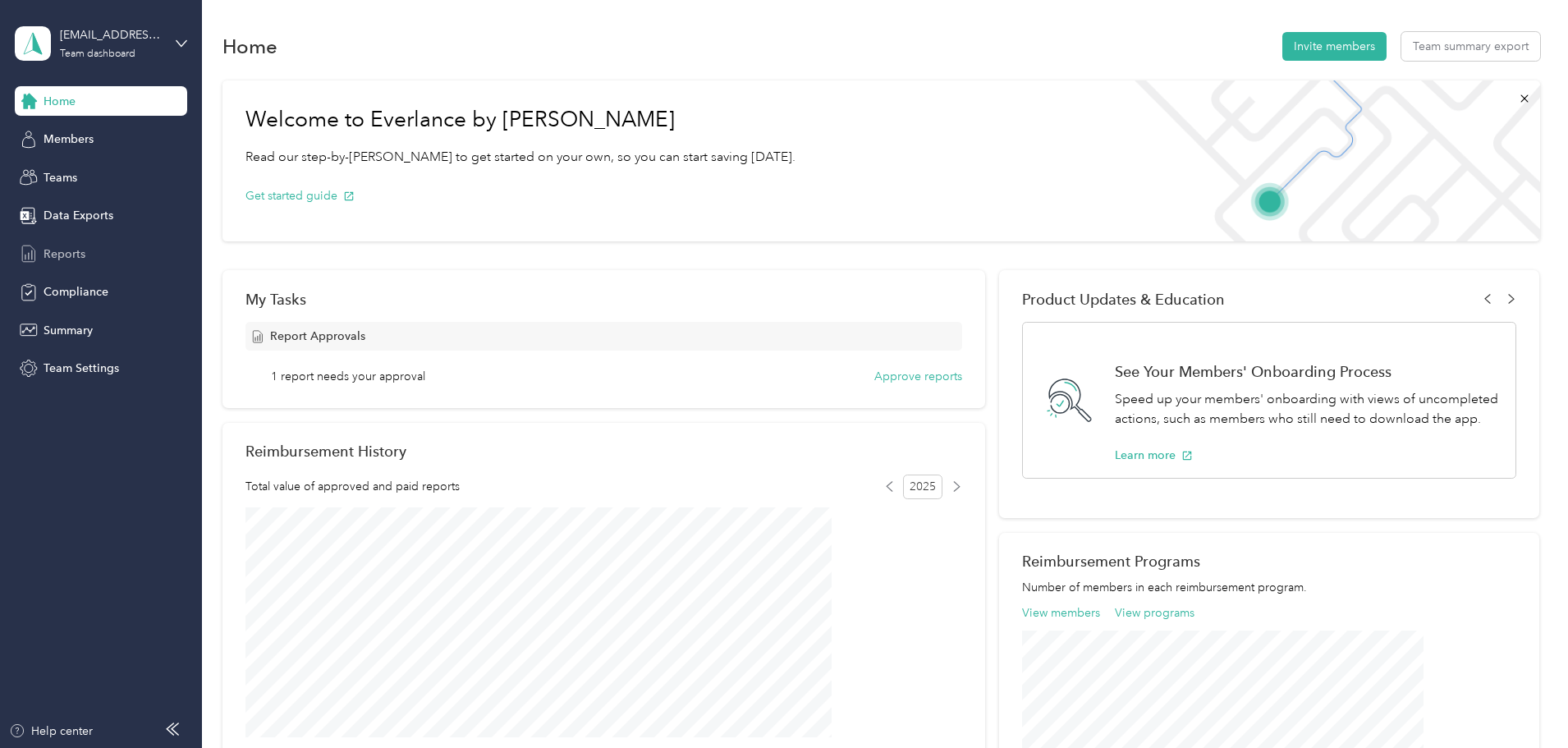
click at [68, 252] on span "Reports" at bounding box center [65, 254] width 42 height 17
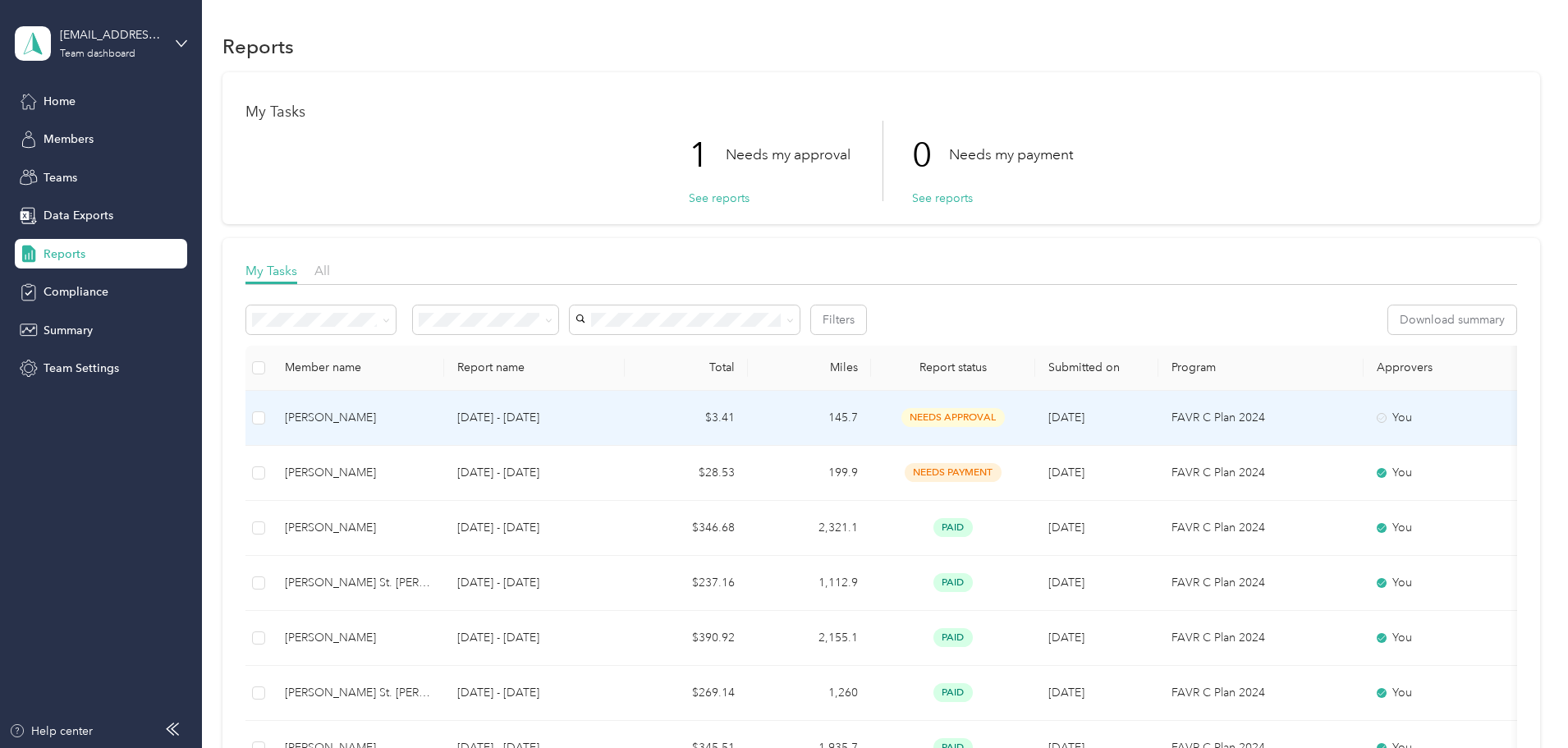
click at [997, 413] on div "needs approval" at bounding box center [952, 418] width 138 height 19
